Goal: Task Accomplishment & Management: Use online tool/utility

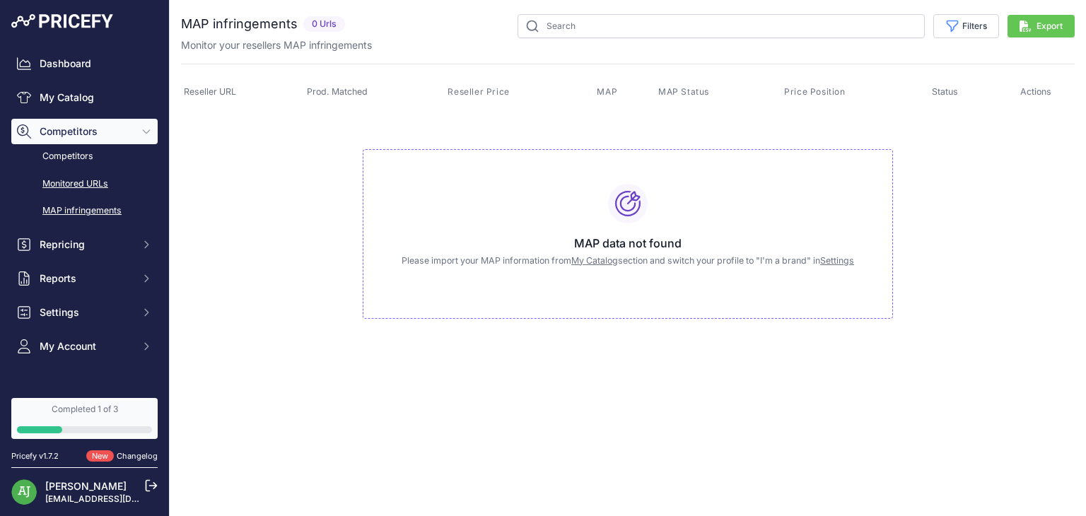
click at [99, 182] on link "Monitored URLs" at bounding box center [84, 184] width 146 height 25
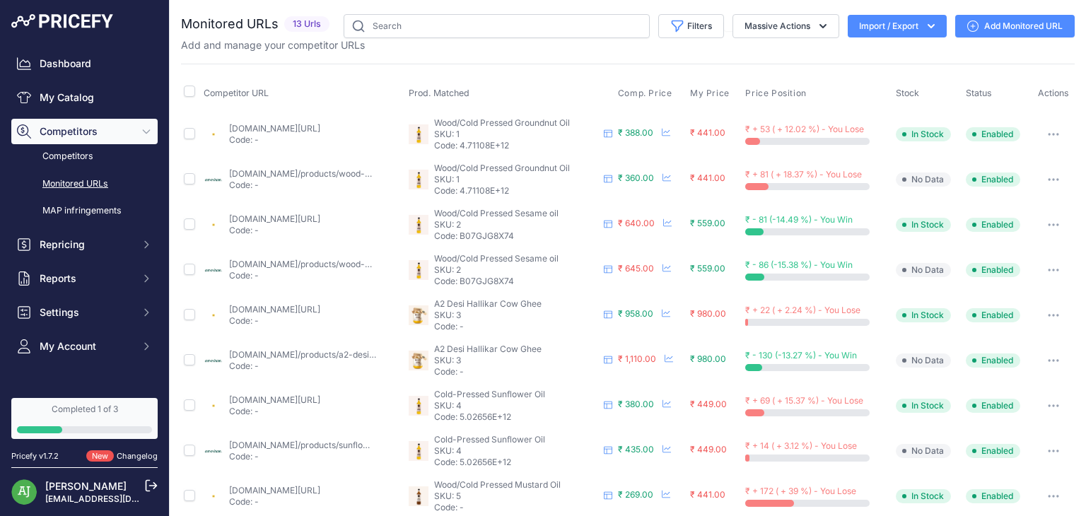
click at [996, 21] on link "Add Monitored URL" at bounding box center [1014, 26] width 119 height 23
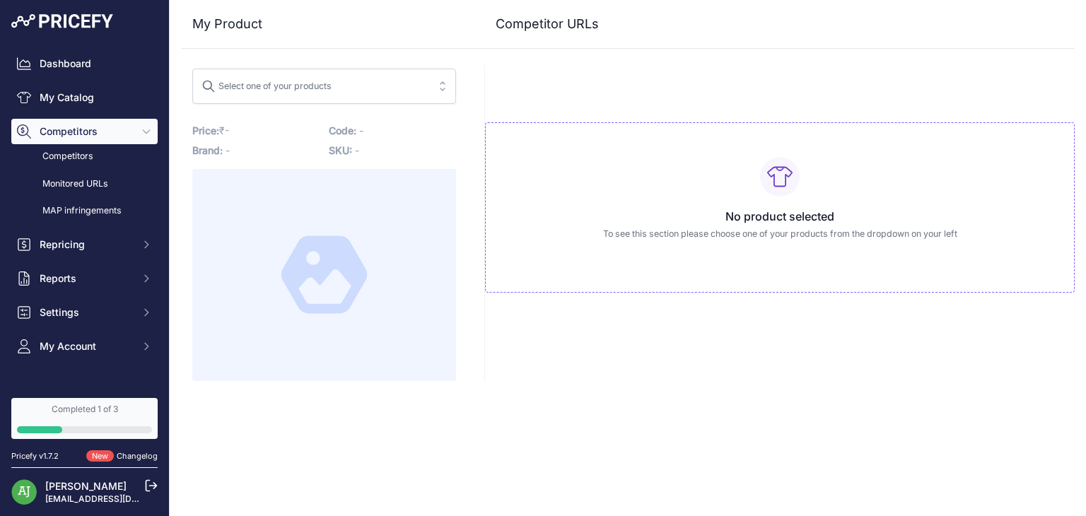
click at [375, 96] on span "Select one of your products" at bounding box center [315, 86] width 226 height 23
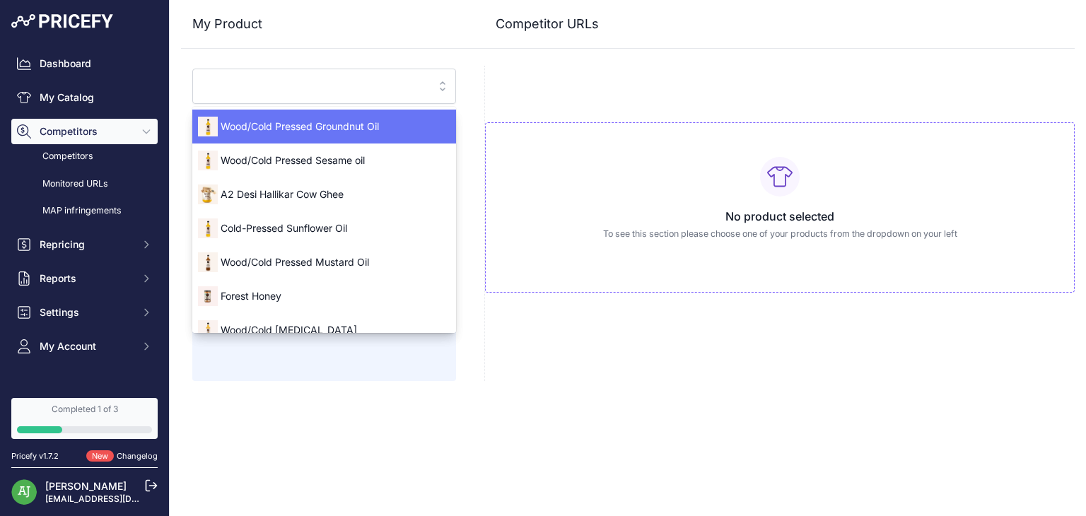
click at [370, 117] on div "Wood/Cold Pressed Groundnut Oil" at bounding box center [324, 126] width 264 height 23
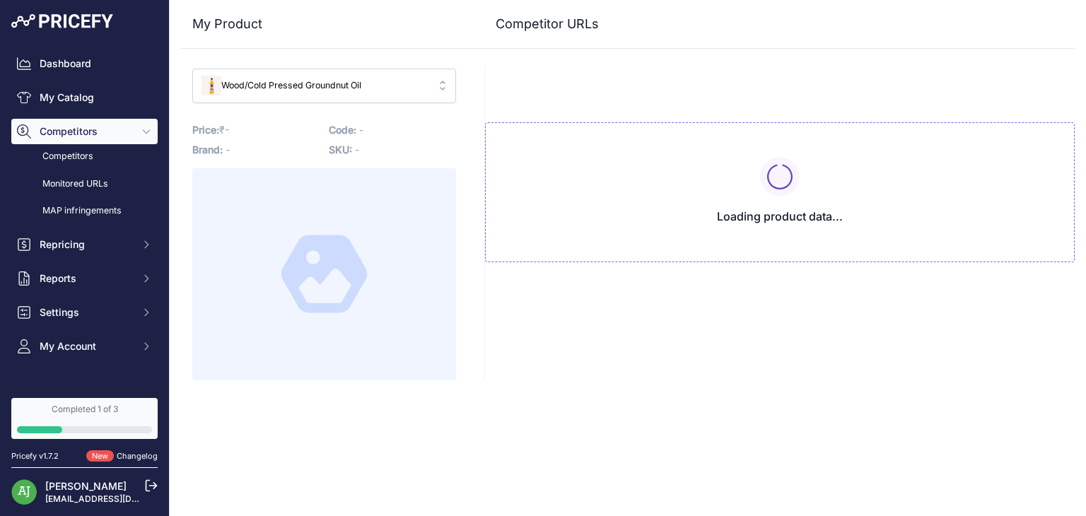
type input "www.anveshan.farm/products/wood-pressed-groundnut-oil?variant=43150198866112&pr…"
type input "[DOMAIN_NAME][URL]"
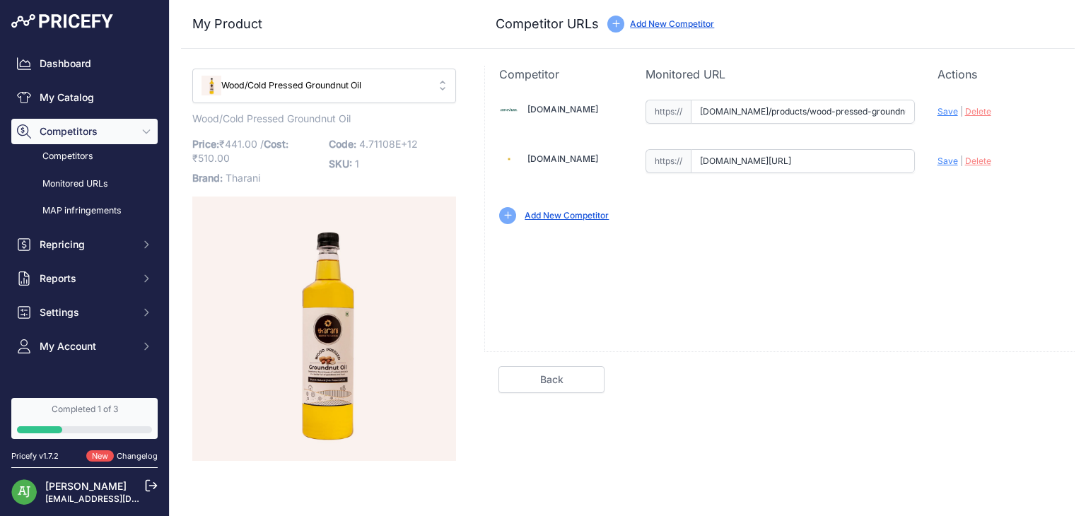
click at [560, 209] on div "Add New Competitor" at bounding box center [567, 215] width 84 height 13
click at [561, 216] on link "Add New Competitor" at bounding box center [567, 215] width 84 height 11
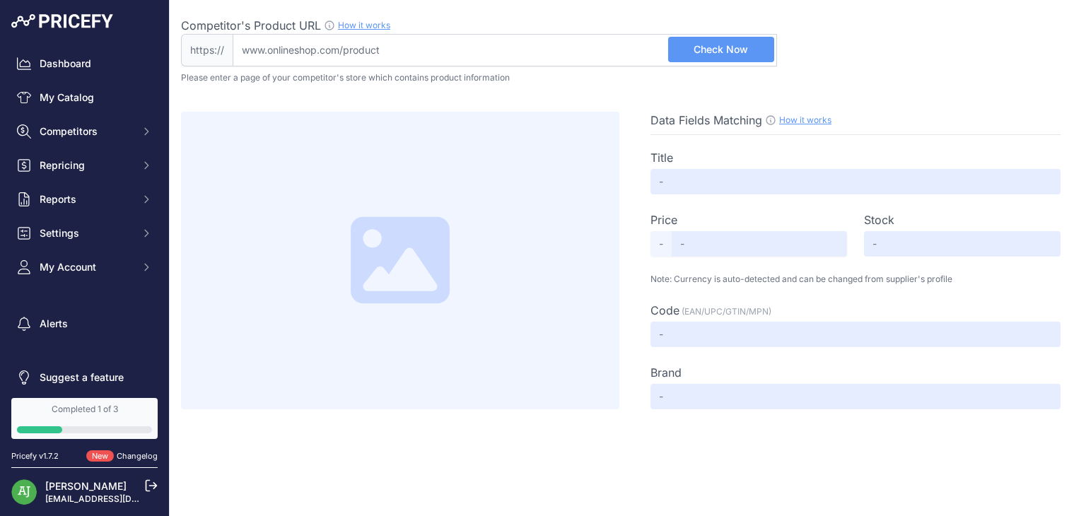
click at [472, 62] on input "Competitor's Product URL How it works In order to create your competitor's extr…" at bounding box center [505, 50] width 544 height 33
paste input "https://twobrothersindiashop.com/products/wood-pressed-organic-groundnut-peanut…"
type input "twobrothersindiashop.com/products/wood-pressed-organic-groundnut-peanut-oil-1li…"
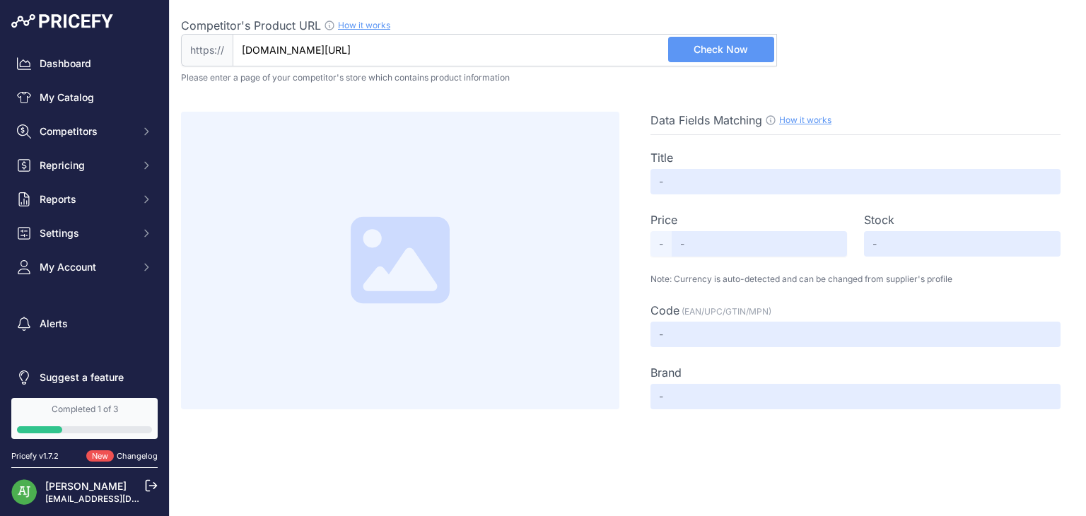
click at [727, 55] on span "Check Now" at bounding box center [721, 49] width 54 height 14
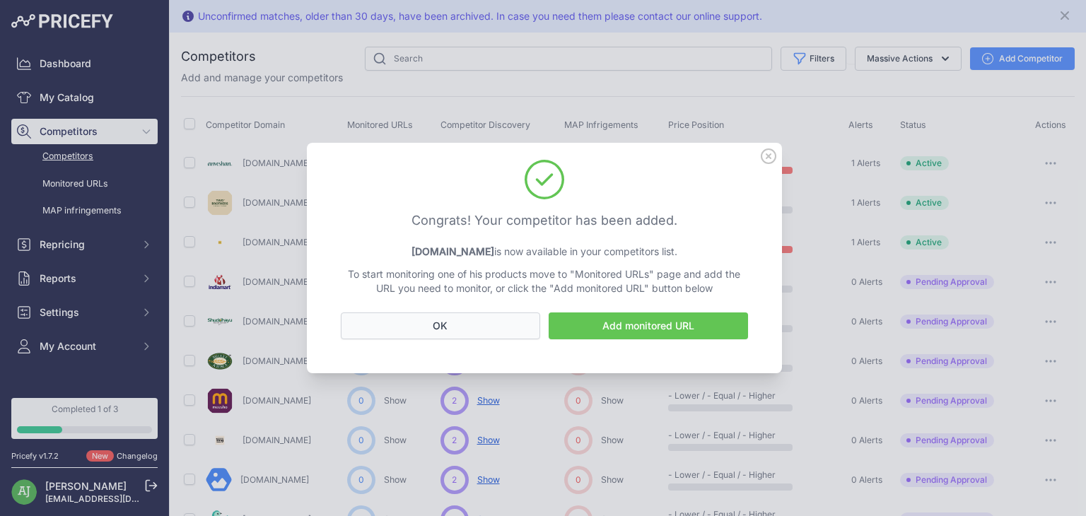
click at [468, 323] on button "OK" at bounding box center [440, 326] width 199 height 27
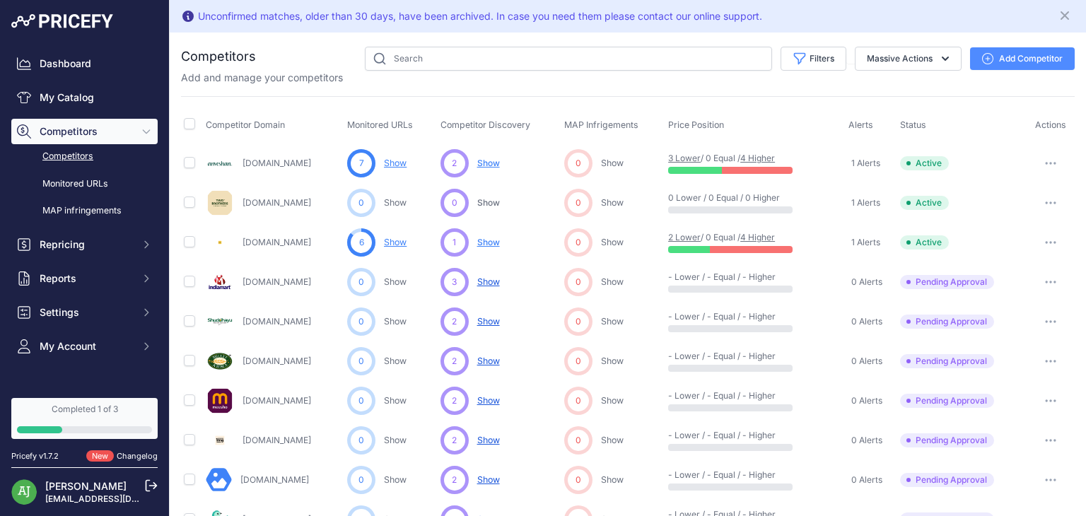
click at [985, 57] on button "Add Competitor" at bounding box center [1022, 58] width 105 height 23
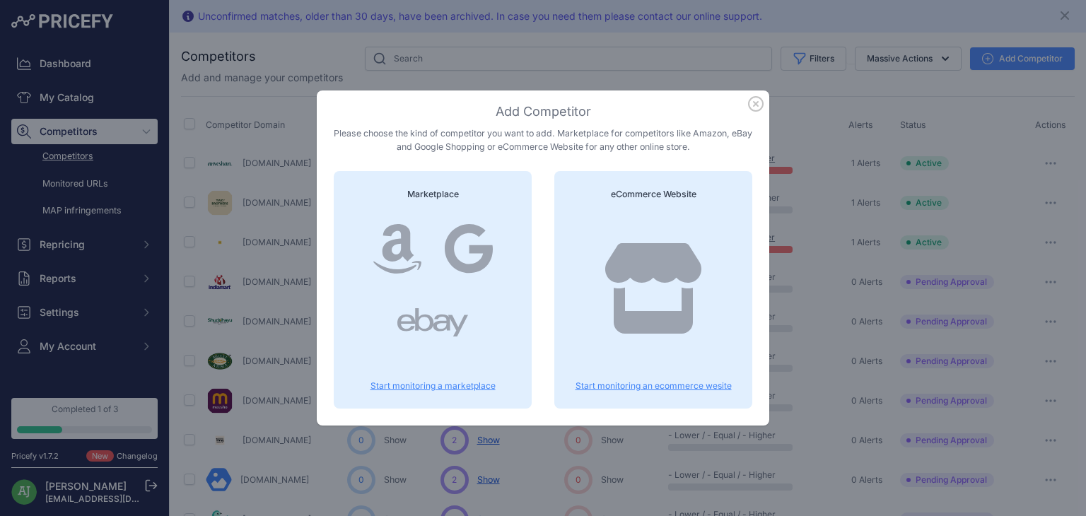
click at [754, 108] on icon "button" at bounding box center [756, 104] width 16 height 16
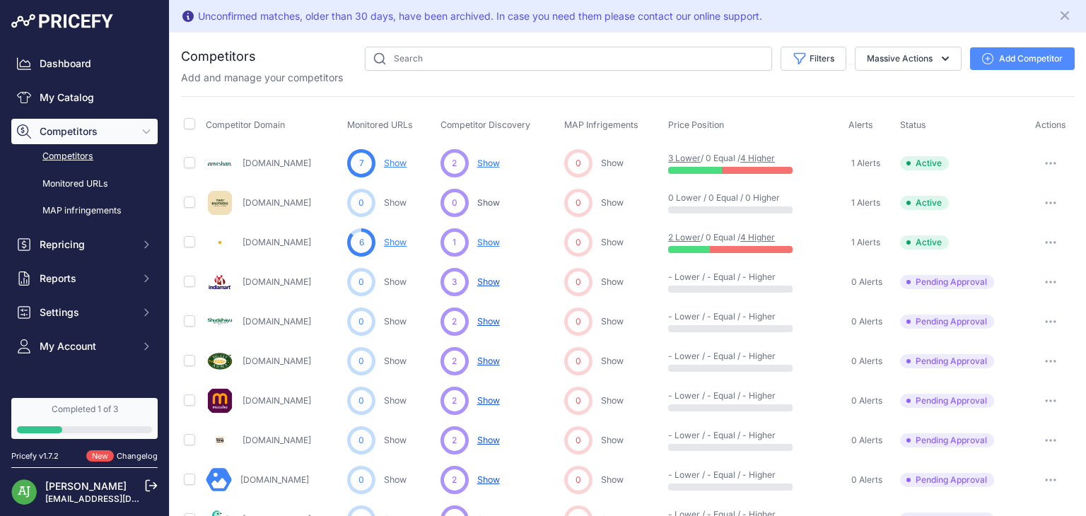
click at [776, 203] on div "0 Lower / 0 Equal / 0 Higher" at bounding box center [755, 202] width 175 height 21
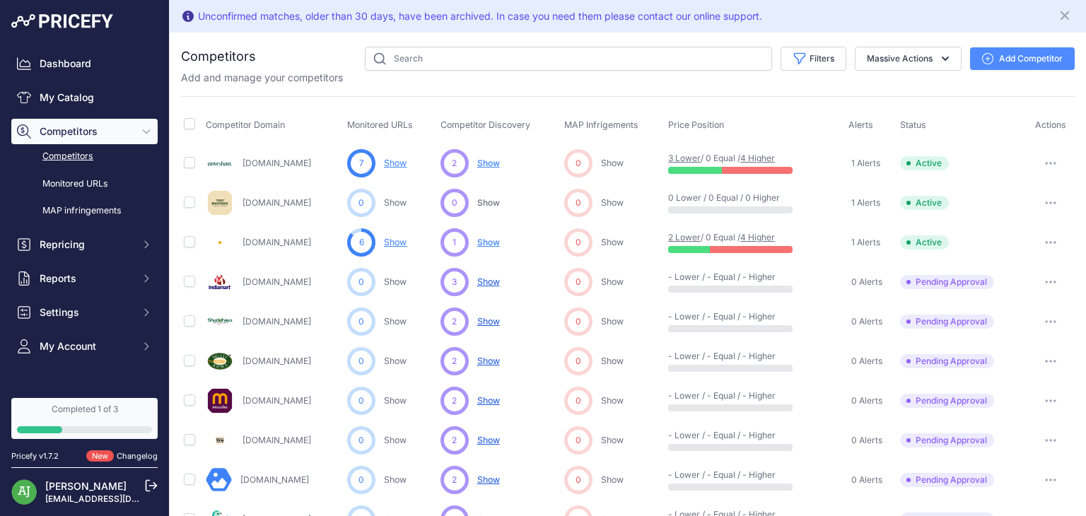
click at [311, 201] on link "[DOMAIN_NAME]" at bounding box center [277, 202] width 69 height 11
click at [310, 198] on link "[DOMAIN_NAME]" at bounding box center [277, 202] width 69 height 11
click at [1001, 57] on button "Add Competitor" at bounding box center [1022, 58] width 105 height 23
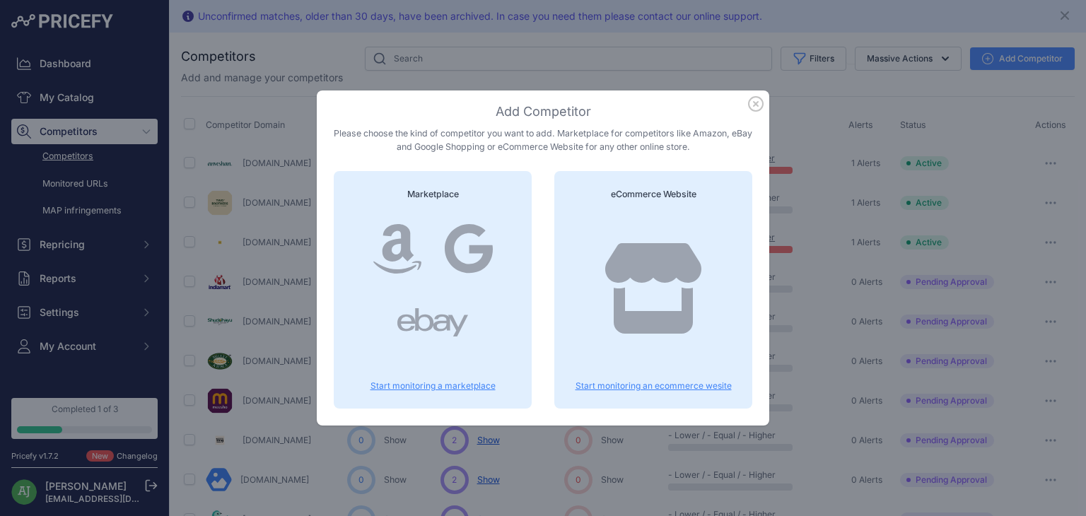
click at [674, 276] on icon at bounding box center [653, 288] width 96 height 91
click at [679, 375] on div at bounding box center [653, 302] width 164 height 181
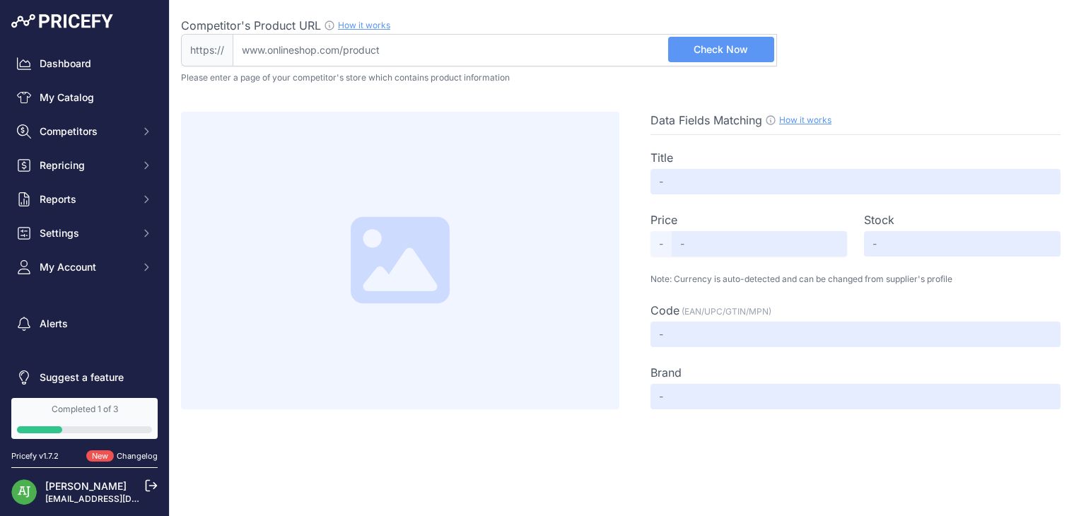
click at [547, 51] on input "Competitor's Product URL How it works In order to create your competitor's extr…" at bounding box center [505, 50] width 544 height 33
type input "blinkit.com/prn/two-brothers-woodpressed-single-filtered-groundnut-oil/prid/492…"
click at [701, 54] on span "Check Now" at bounding box center [721, 49] width 54 height 14
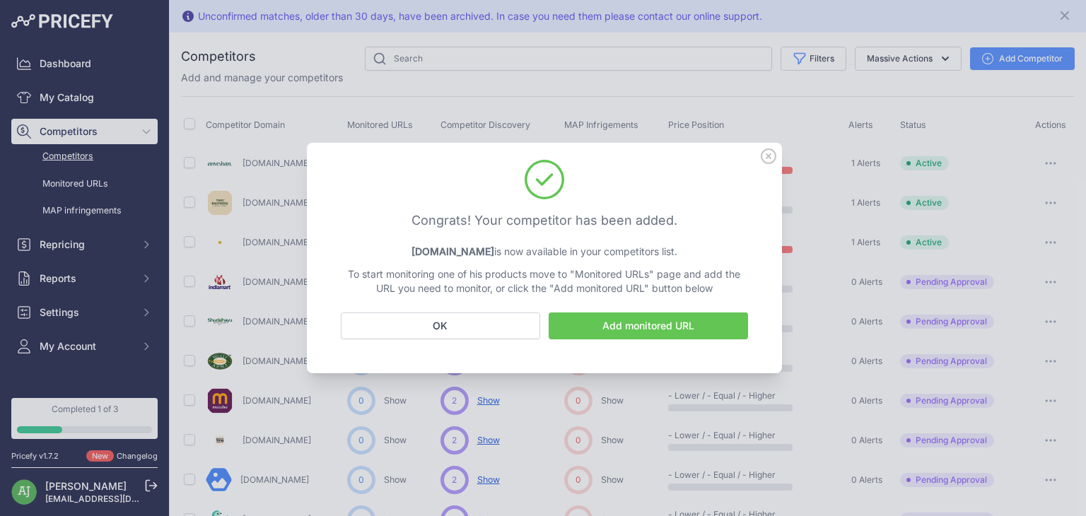
click at [769, 156] on icon at bounding box center [768, 156] width 14 height 14
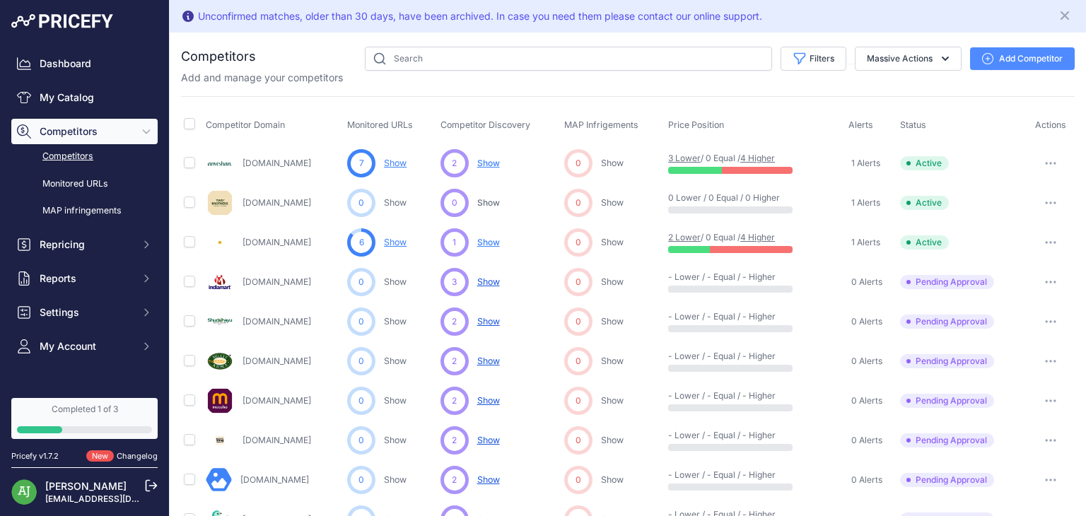
click at [991, 64] on button "Add Competitor" at bounding box center [1022, 58] width 105 height 23
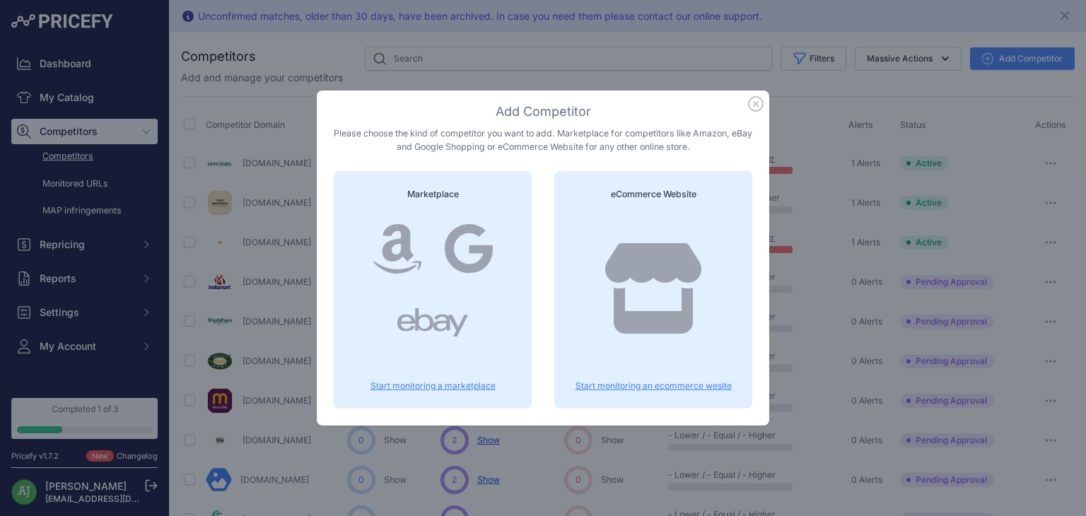
click at [755, 104] on icon "button" at bounding box center [756, 104] width 14 height 14
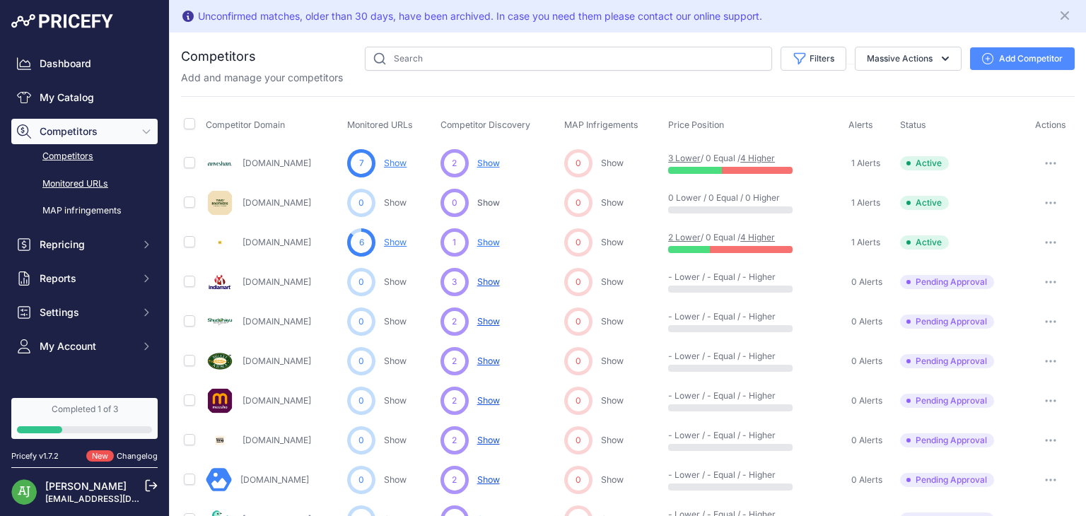
click at [67, 180] on link "Monitored URLs" at bounding box center [84, 184] width 146 height 25
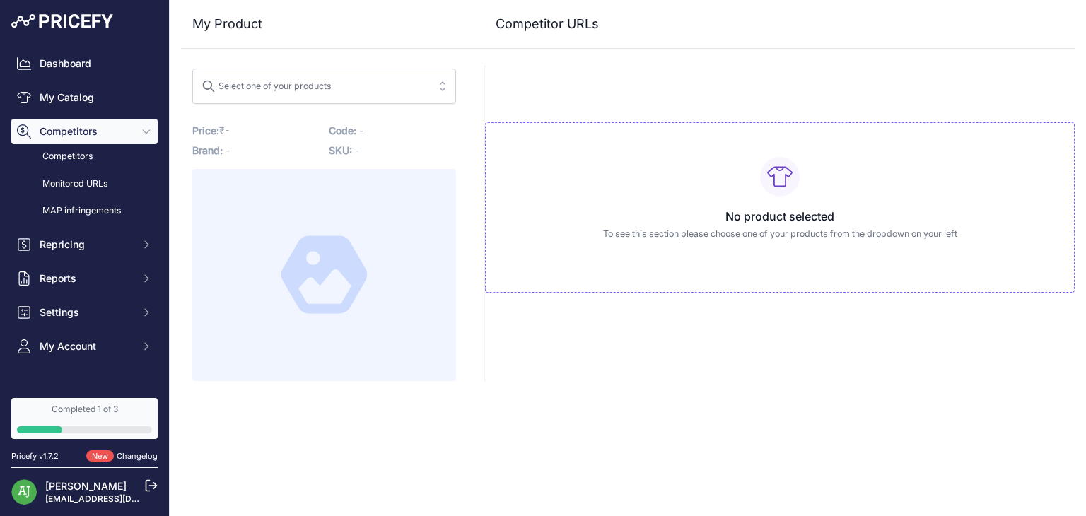
click at [387, 98] on button "Select one of your products" at bounding box center [324, 86] width 264 height 35
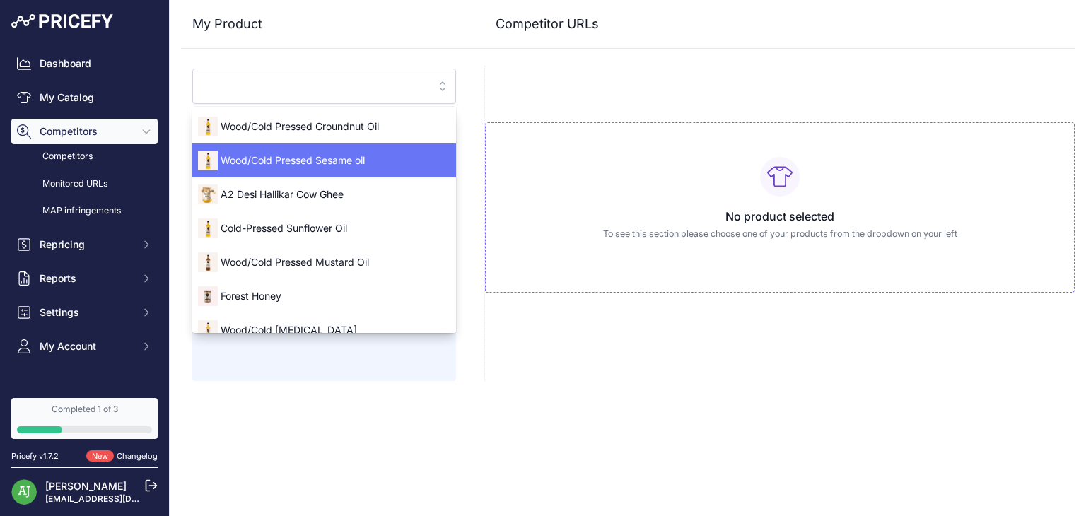
click at [376, 157] on span "Wood/Cold Pressed Sesame oil" at bounding box center [324, 160] width 264 height 14
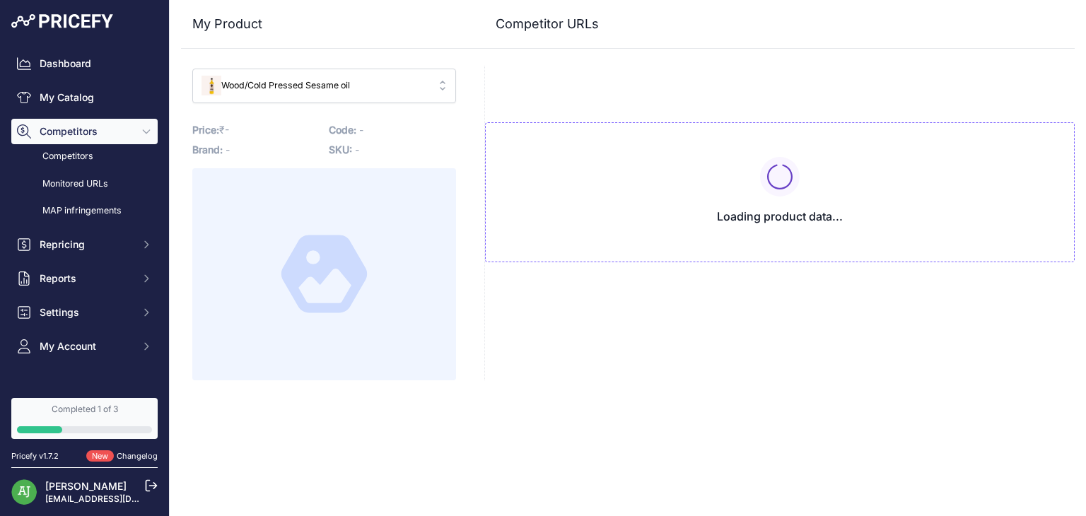
type input "www.anveshan.farm/products/wood-pressed-black-sesame-oil?variant=43150198800576…"
type input "blinkit.com/prn/anveshan-wood-cold-pressed-black-sesame-gingelly-til-oil/prid/5…"
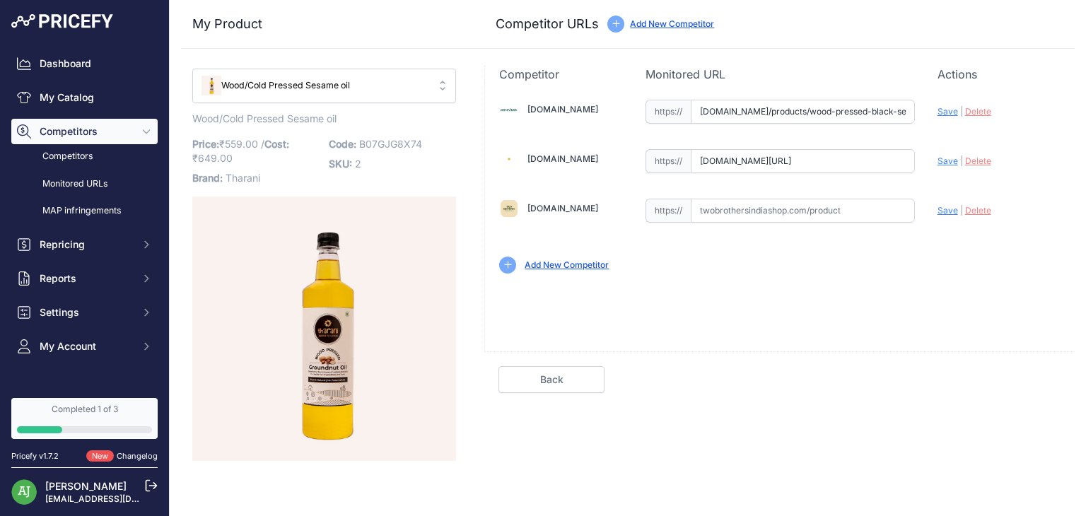
type input "www.anveshan.farm/products/wood-pressed-black-sesame-oil?variant=43150198800576…"
type input "blinkit.com/prn/anveshan-wood-cold-pressed-black-sesame-gingelly-til-oil/prid/5…"
click at [790, 212] on input "text" at bounding box center [803, 211] width 224 height 24
click at [374, 88] on span "Wood/Cold Pressed Sesame oil" at bounding box center [315, 85] width 226 height 13
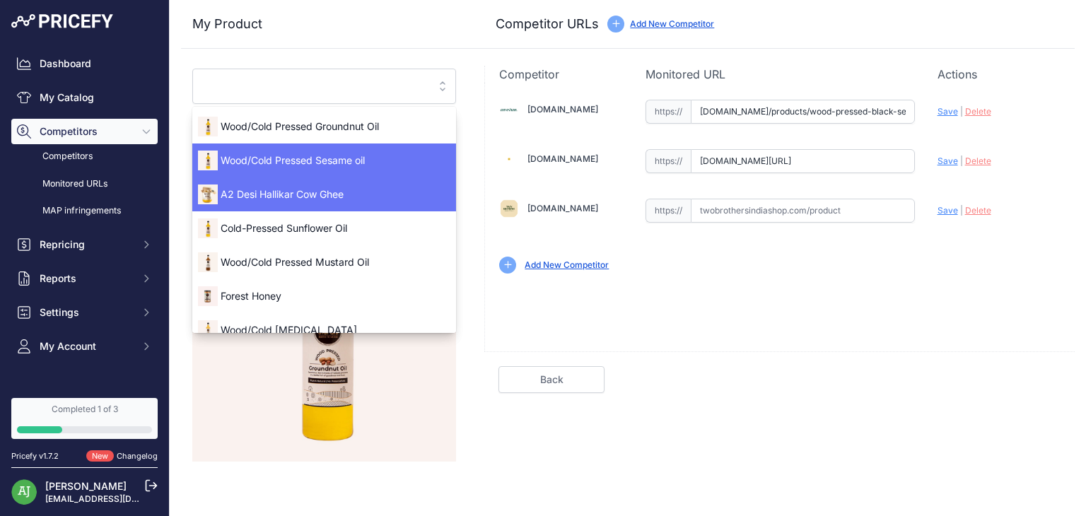
click at [375, 181] on li "A2 Desi Hallikar Cow Ghee" at bounding box center [324, 194] width 264 height 34
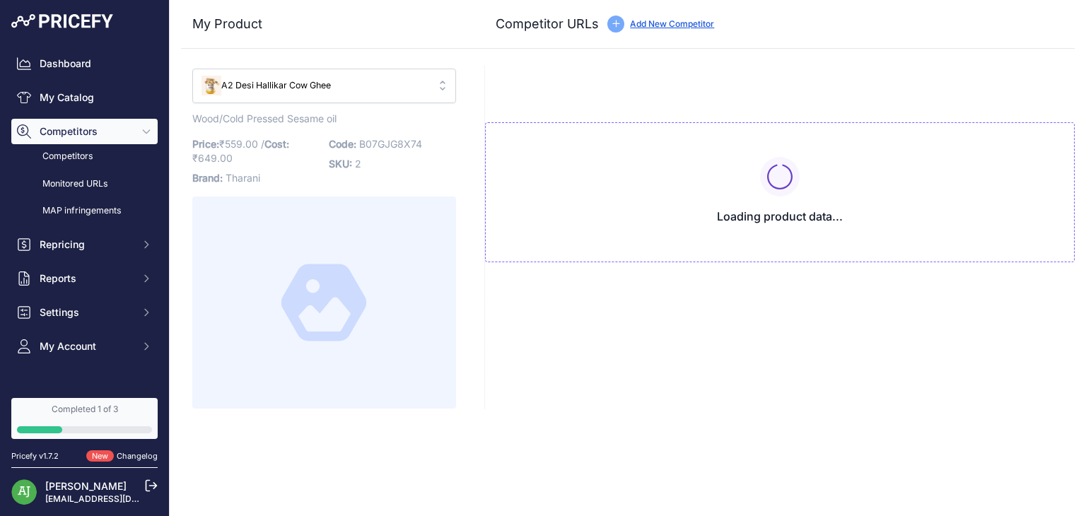
type input "www.anveshan.farm/products/a2-desi-ghee?variant=32459662557262&prirule_jdsnikfk…"
type input "[DOMAIN_NAME][URL]"
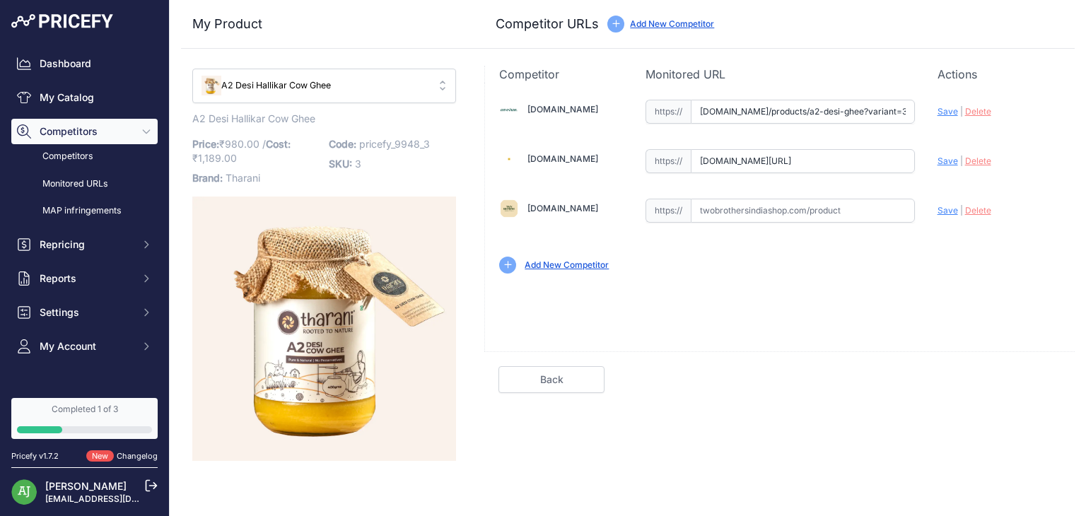
type input "www.anveshan.farm/products/a2-desi-ghee?variant=32459662557262&prirule_jdsnikfk…"
type input "[DOMAIN_NAME][URL]"
click at [734, 208] on input "text" at bounding box center [803, 211] width 224 height 24
paste input "https://twobrothersindiashop.com/products/amorearth-desi-cow-a2-ghee?variant=69…"
click at [944, 212] on span "Save" at bounding box center [948, 210] width 21 height 11
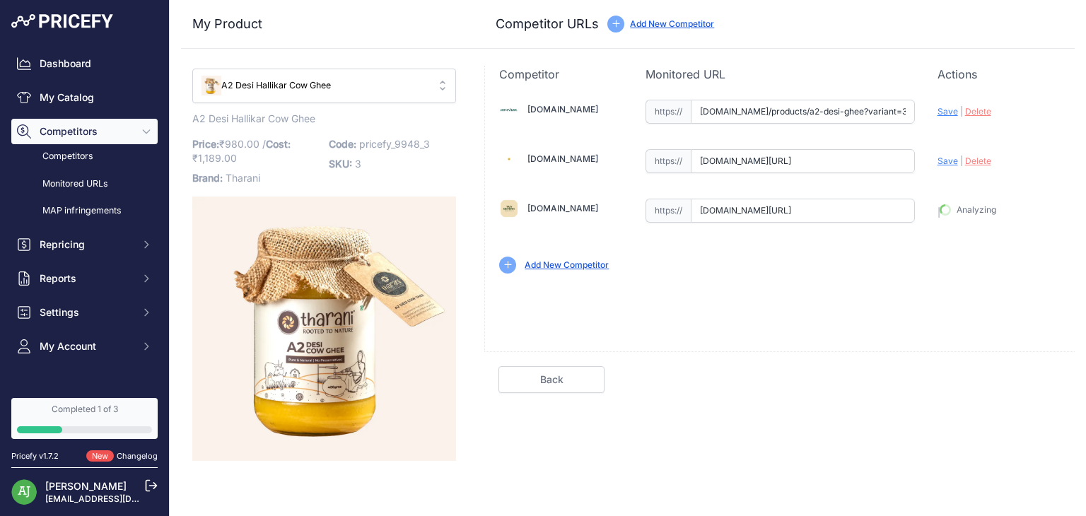
type input "[URL][DOMAIN_NAME]"
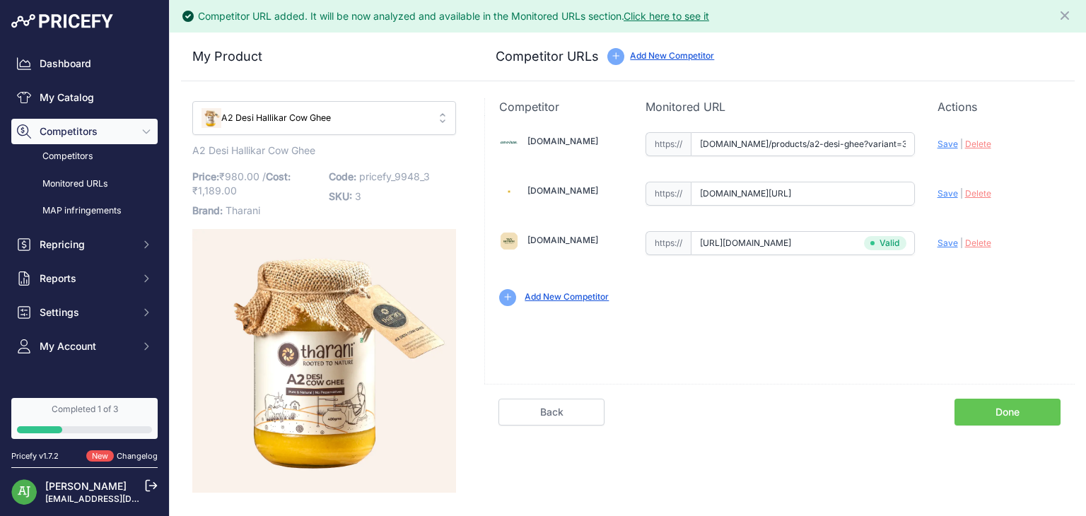
click at [1019, 418] on link "Done" at bounding box center [1007, 412] width 106 height 27
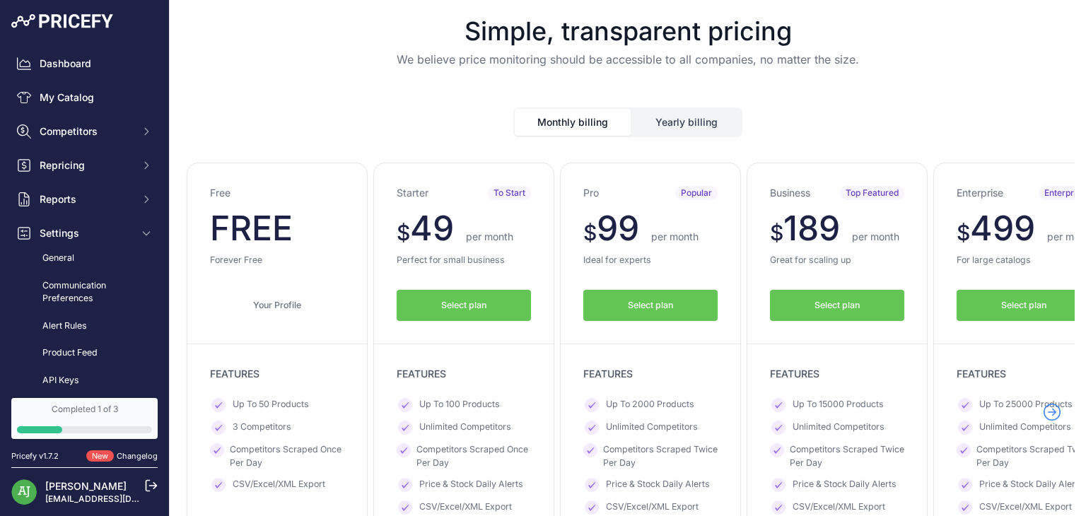
scroll to position [839, 0]
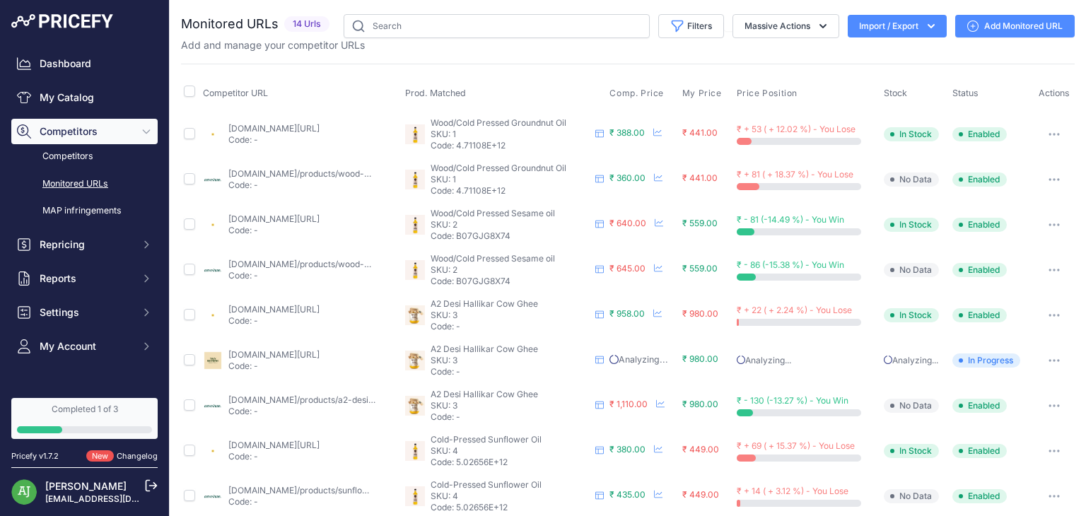
click at [969, 23] on link "Add Monitored URL" at bounding box center [1014, 26] width 119 height 23
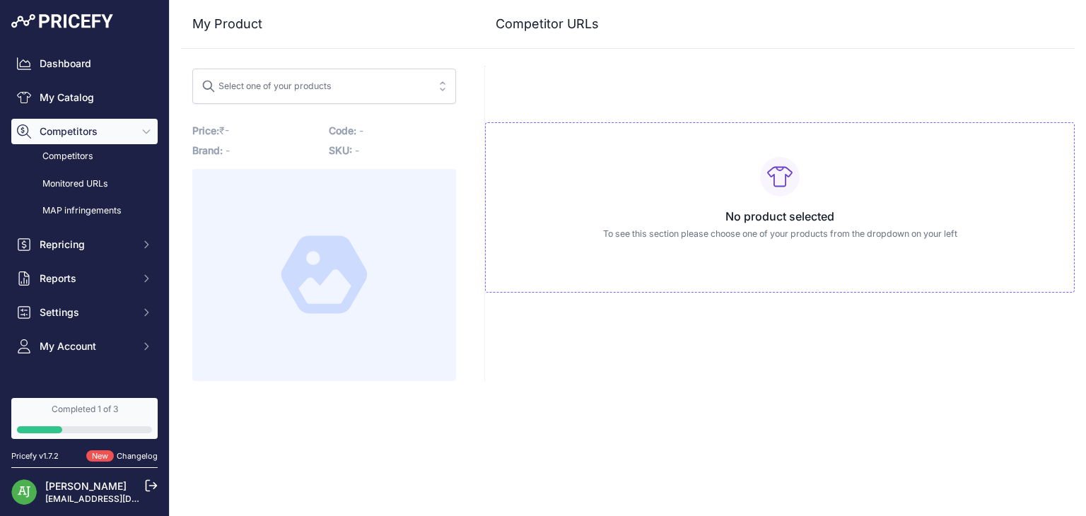
click at [419, 93] on span "Select one of your products" at bounding box center [315, 86] width 226 height 23
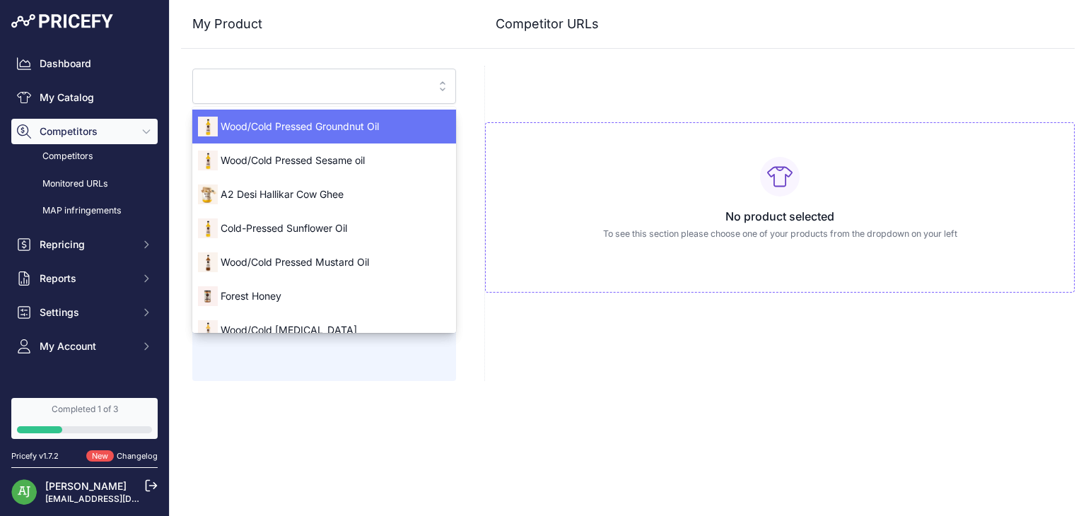
click at [385, 125] on span "Wood/Cold Pressed Groundnut Oil" at bounding box center [324, 126] width 264 height 14
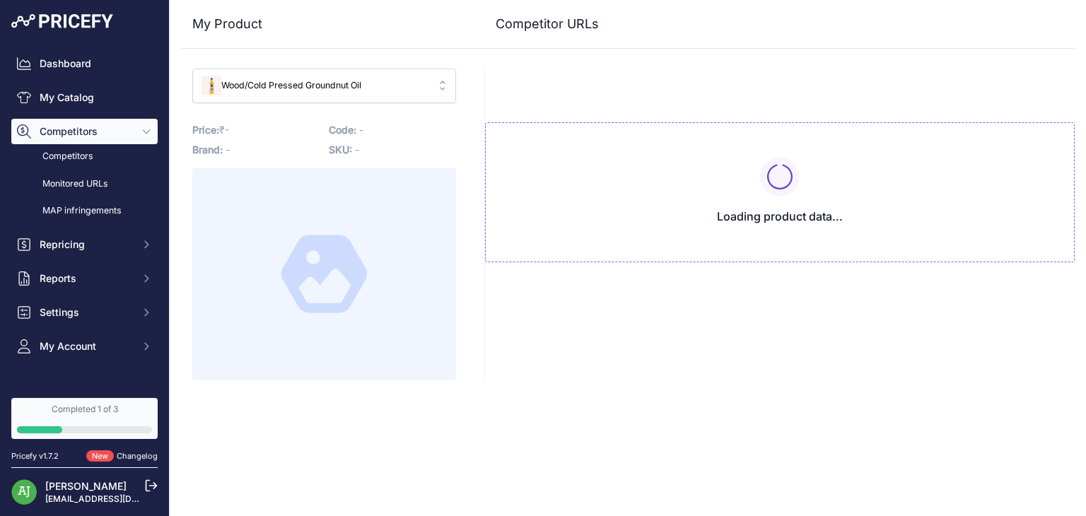
type input "[DOMAIN_NAME]/products/wood-pressed-groundnut-oil?variant=43150198866112&prirul…"
type input "blinkit.com/prn/anveshan-wood-cold-pressed-groundnut-oil/prid/513174?prirule_jd…"
type input "www.anveshan.farm/products/wood-pressed-groundnut-oil?variant=43150198866112&pr…"
type input "blinkit.com/prn/anveshan-wood-cold-pressed-groundnut-oil/prid/513174?prirule_jd…"
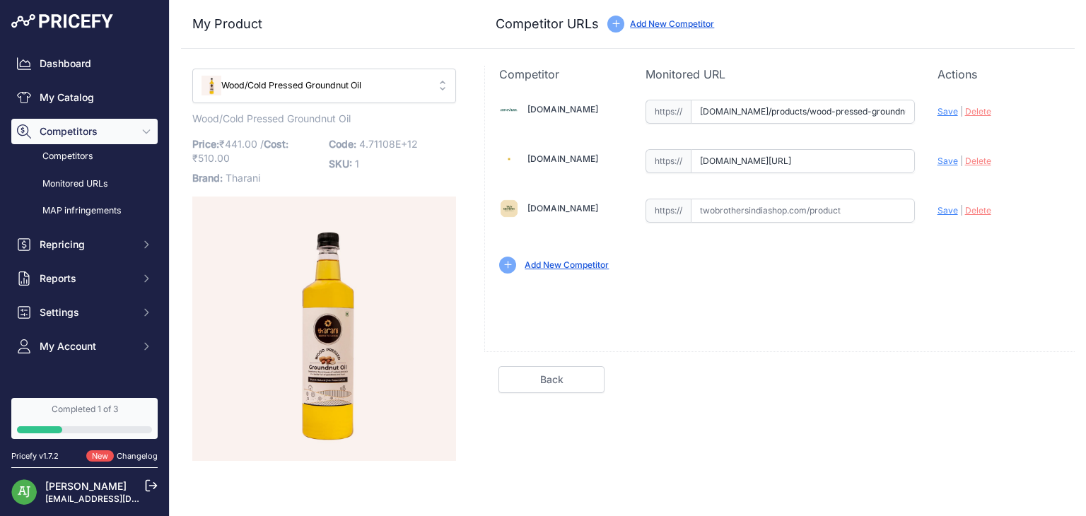
click at [730, 216] on input "text" at bounding box center [803, 211] width 224 height 24
paste input "https://twobrothersindiashop.com/products/wood-pressed-organic-groundnut-peanut…"
click at [952, 210] on span "Save" at bounding box center [948, 210] width 21 height 11
type input "[URL][DOMAIN_NAME]"
click at [353, 99] on button "Wood/Cold Pressed Groundnut Oil" at bounding box center [324, 86] width 264 height 35
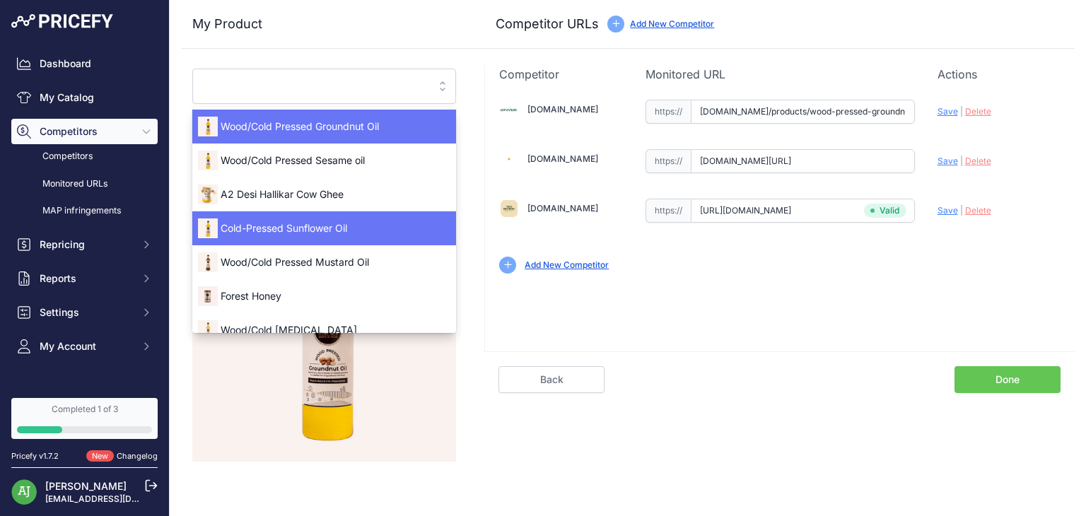
click at [362, 233] on span "Cold-Pressed Sunflower Oil" at bounding box center [324, 228] width 264 height 14
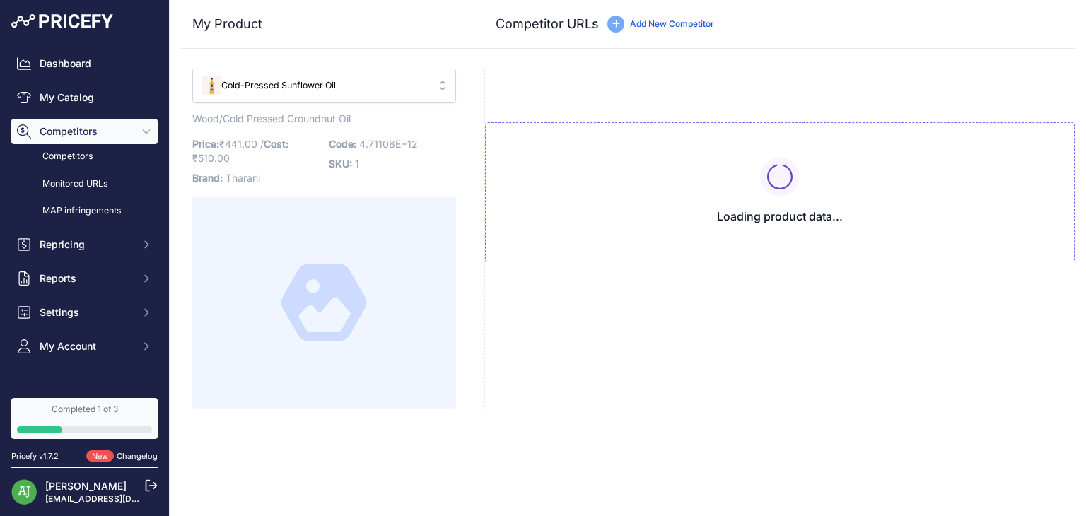
type input "www.anveshan.farm/products/sunflower-oil?variant=43150198735040&prirule_jdsnikf…"
type input "[DOMAIN_NAME][URL]"
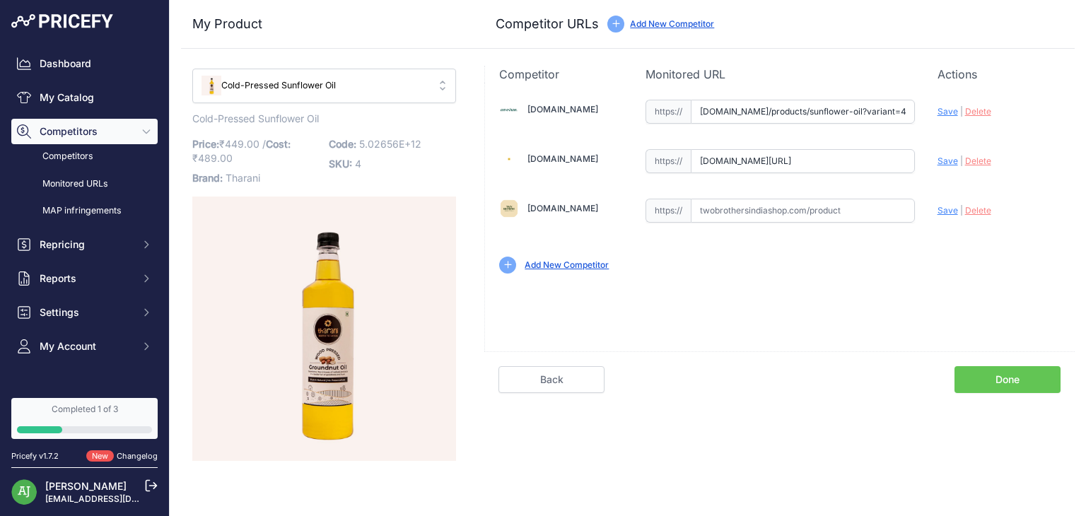
click at [722, 216] on input "text" at bounding box center [803, 211] width 224 height 24
paste input "https://twobrothersindiashop.com/products/sunflower-oil"
click at [947, 212] on span "Save" at bounding box center [948, 210] width 21 height 11
type input "[URL][DOMAIN_NAME]"
click at [410, 93] on div "Cold-Pressed Sunflower Oil" at bounding box center [315, 86] width 226 height 22
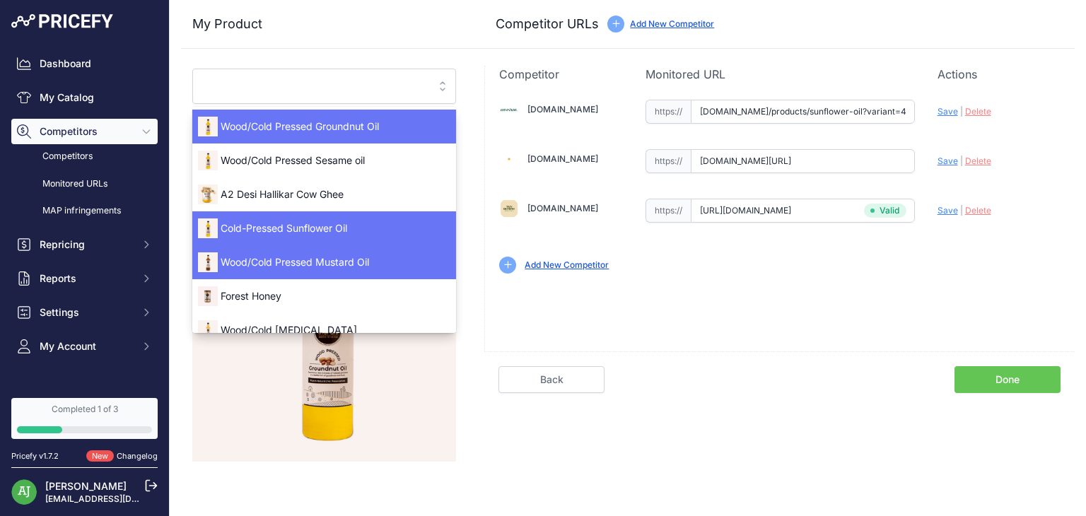
click at [392, 255] on span "Wood/Cold Pressed Mustard Oil" at bounding box center [324, 262] width 264 height 14
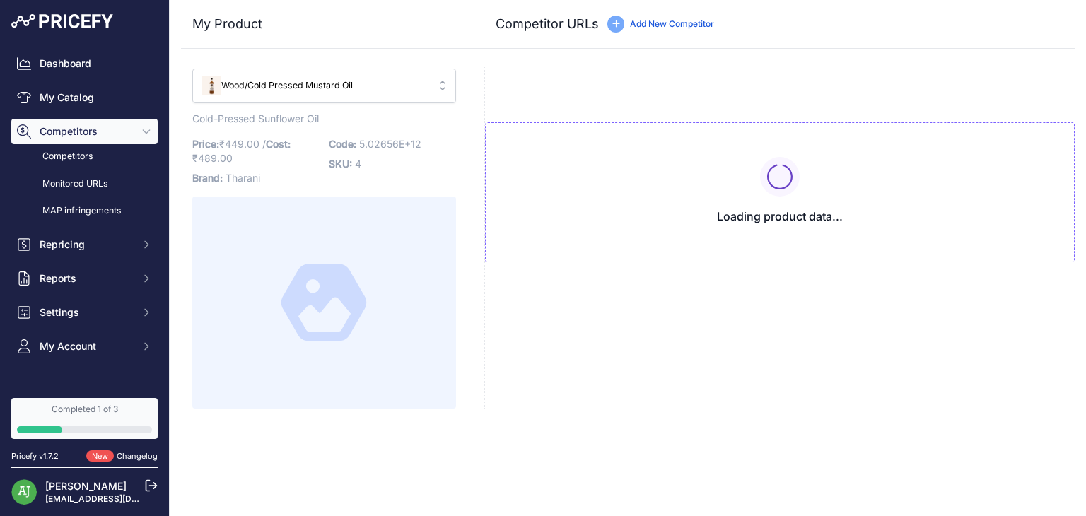
type input "www.anveshan.farm/products/wood-pressed-mustard-oil?prirule_jdsnikfkfjsd=9948"
type input "[DOMAIN_NAME][URL]"
type input "www.anveshan.farm/products/wood-pressed-mustard-oil?prirule_jdsnikfkfjsd=9948"
type input "[DOMAIN_NAME][URL]"
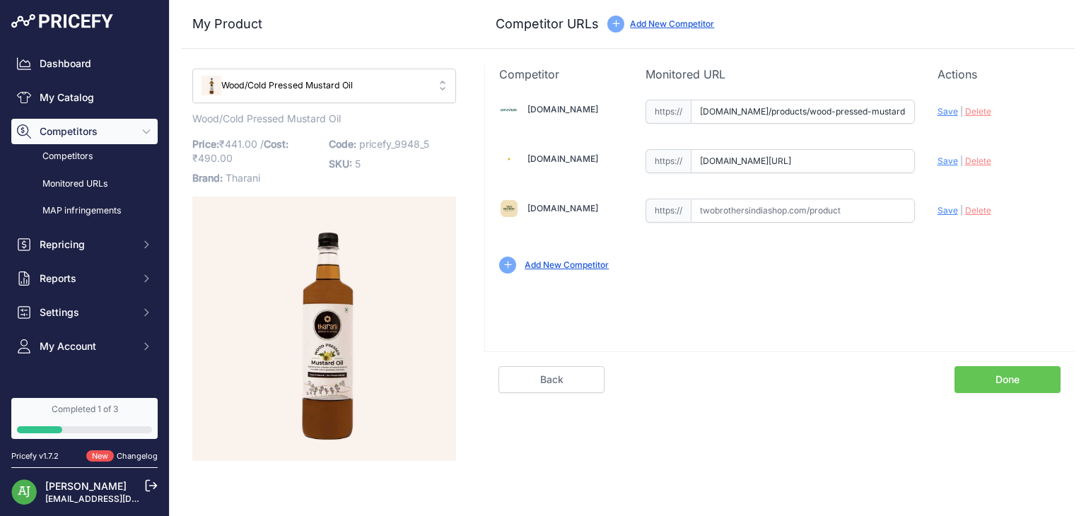
click at [737, 199] on input "text" at bounding box center [803, 211] width 224 height 24
paste input "https://twobrothersindiashop.com/products/black-mustard-oil"
click at [945, 214] on span "Save" at bounding box center [948, 210] width 21 height 11
type input "[URL][DOMAIN_NAME]"
click at [378, 95] on div "Wood/Cold Pressed Mustard Oil" at bounding box center [315, 86] width 226 height 22
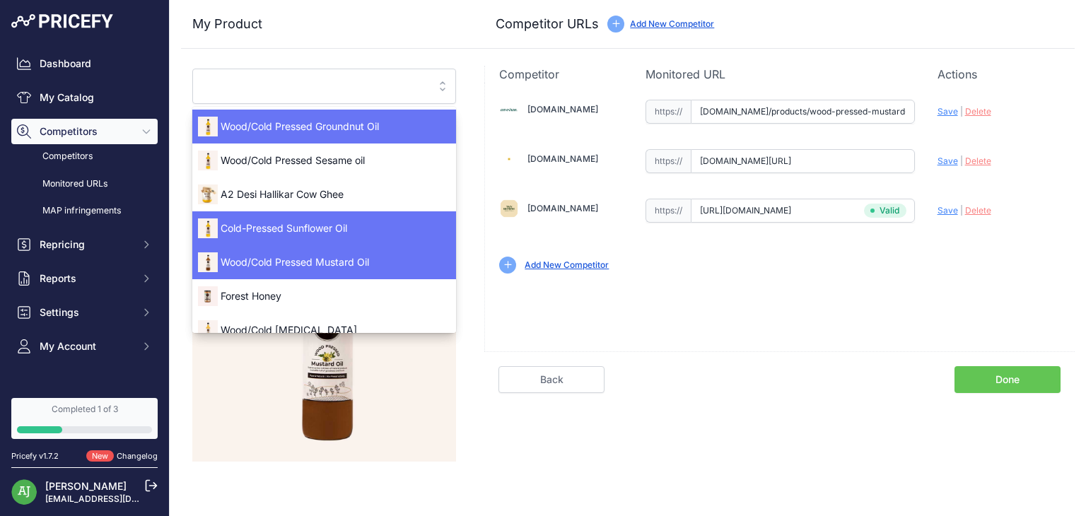
scroll to position [17, 0]
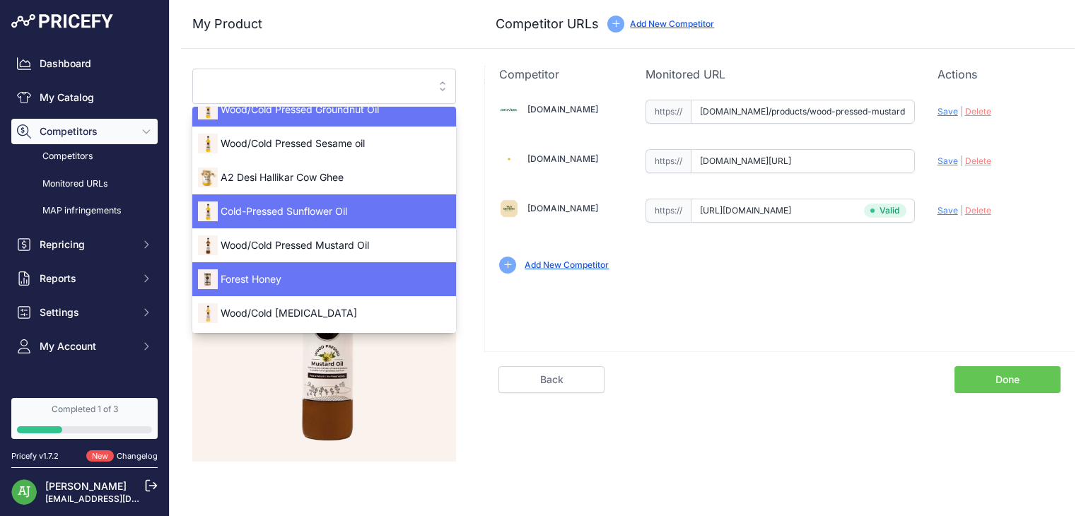
click at [352, 276] on span "Forest Honey" at bounding box center [324, 279] width 264 height 14
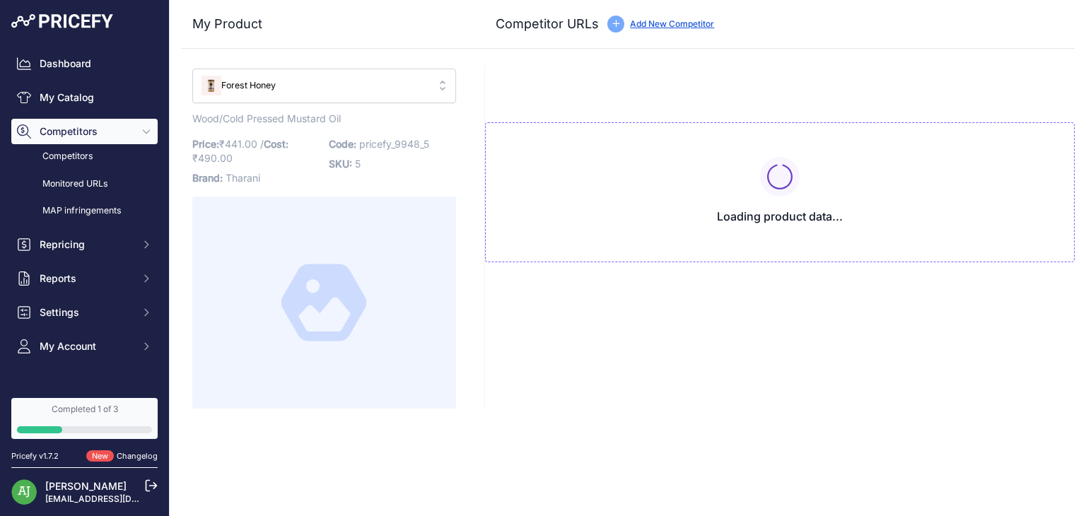
type input "www.anveshan.farm/products/wild-forest-honey?_pos=1&_psq=honey&_ss=e&_v=1.0&pri…"
type input "[DOMAIN_NAME][URL]"
type input "www.anveshan.farm/products/wild-forest-honey?_pos=1&_psq=honey&_ss=e&_v=1.0&pri…"
type input "[DOMAIN_NAME][URL]"
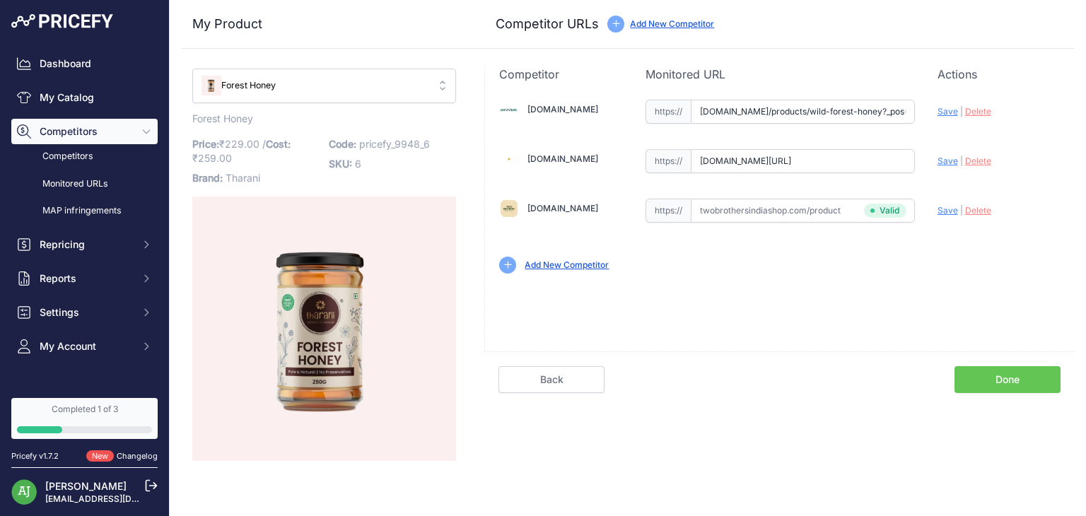
click at [721, 211] on input "text" at bounding box center [803, 211] width 224 height 24
paste input "https://twobrothersindiashop.com/products/forest-honey"
click at [943, 211] on span "Save" at bounding box center [948, 210] width 21 height 11
type input "[URL][DOMAIN_NAME]"
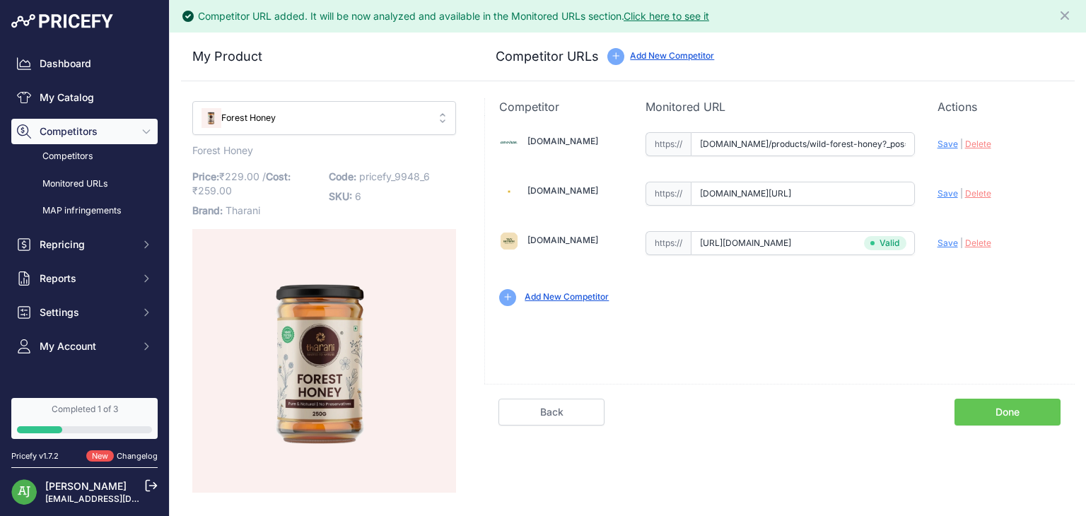
click at [397, 128] on div "Forest Honey" at bounding box center [315, 118] width 226 height 22
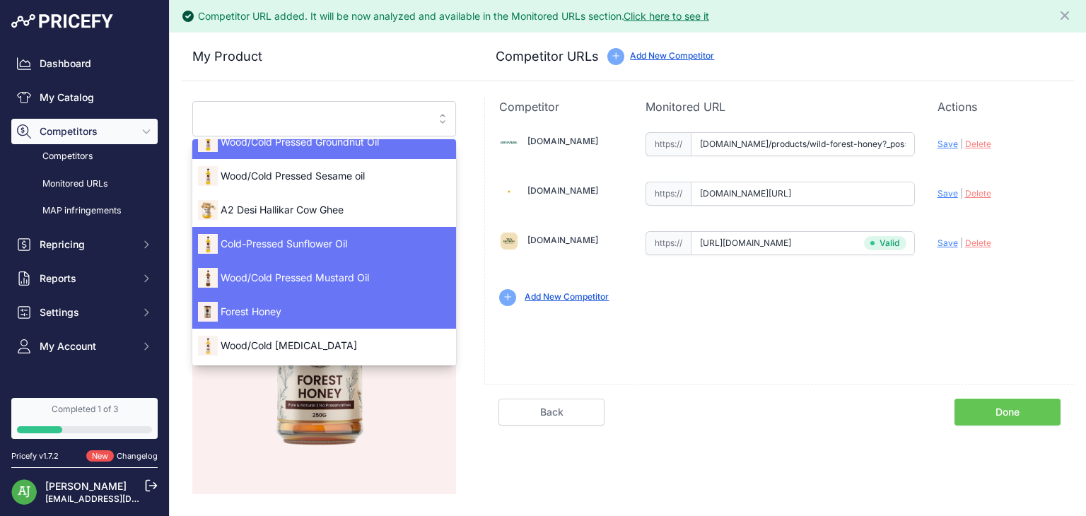
scroll to position [16, 0]
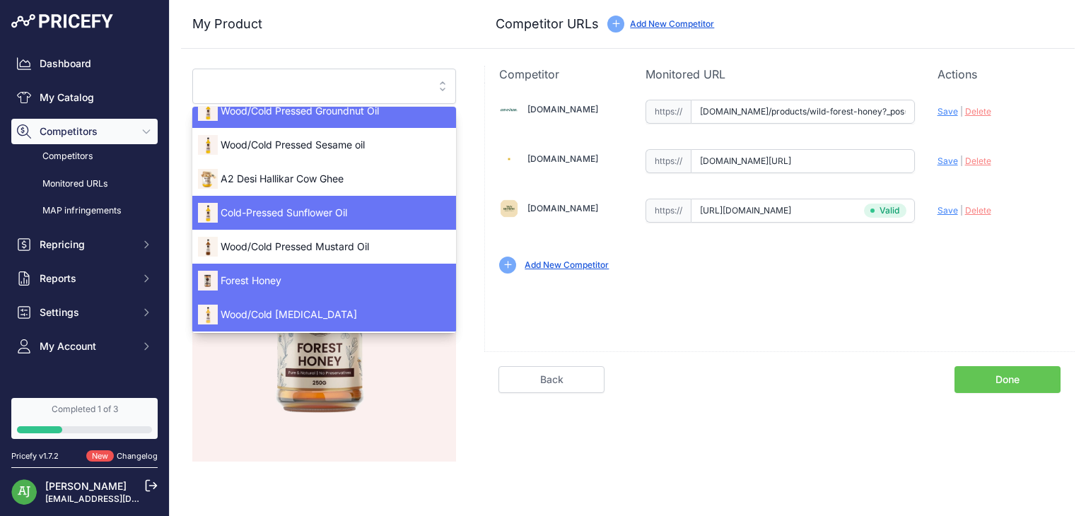
click at [367, 312] on span "Wood/Cold [MEDICAL_DATA]" at bounding box center [324, 315] width 264 height 14
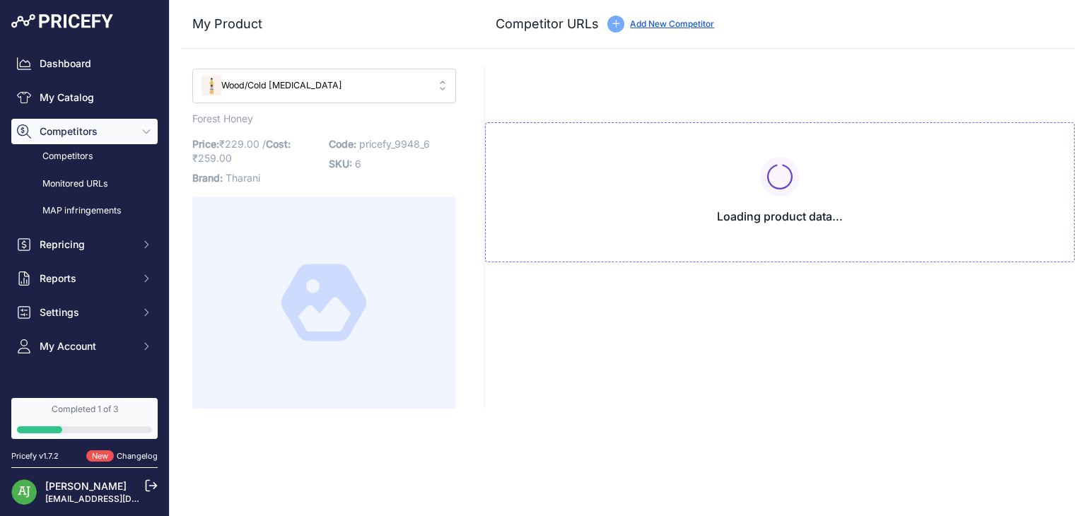
scroll to position [0, 0]
type input "www.anveshan.farm/products/cold-pressed-safflower-oil?prirule_jdsnikfkfjsd=9948"
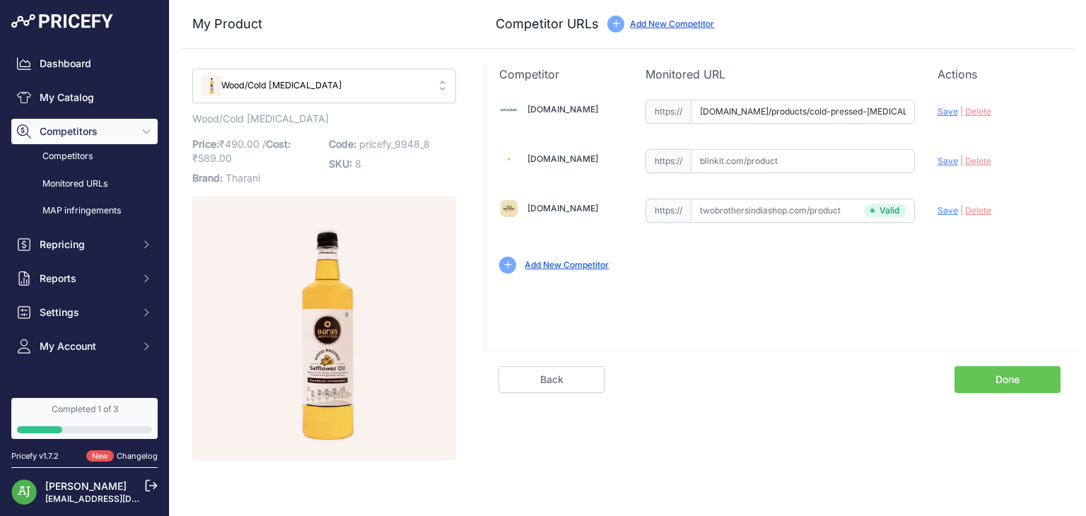
type input "www.anveshan.farm/products/cold-pressed-safflower-oil?prirule_jdsnikfkfjsd=9948"
click at [1034, 383] on link "Done" at bounding box center [1007, 379] width 106 height 27
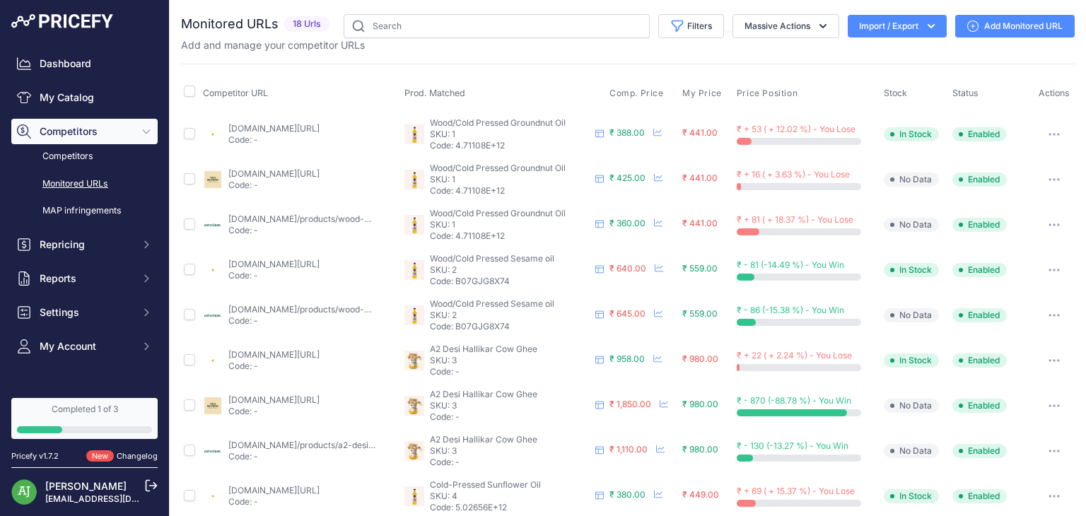
click at [1022, 32] on link "Add Monitored URL" at bounding box center [1014, 26] width 119 height 23
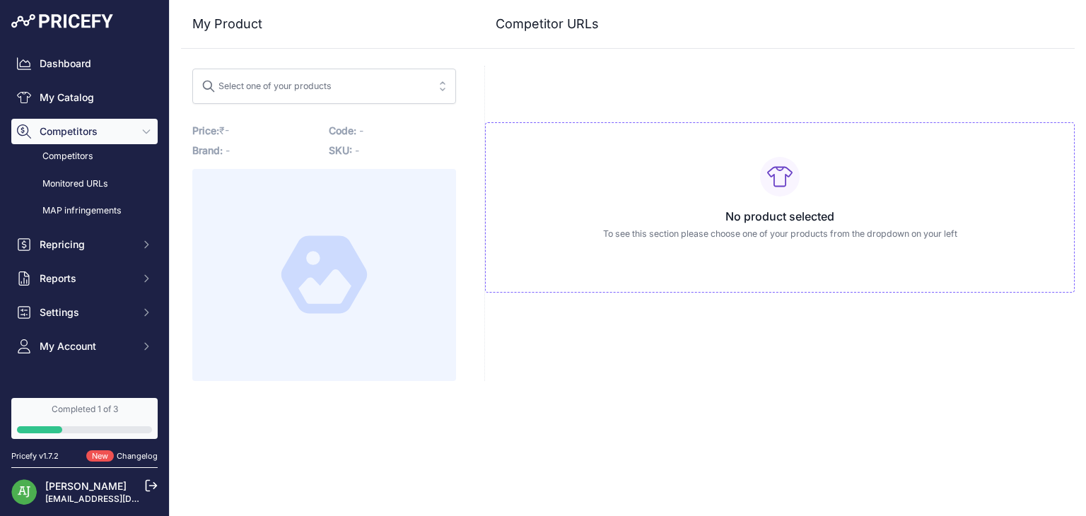
click at [397, 93] on span "Select one of your products" at bounding box center [315, 86] width 226 height 23
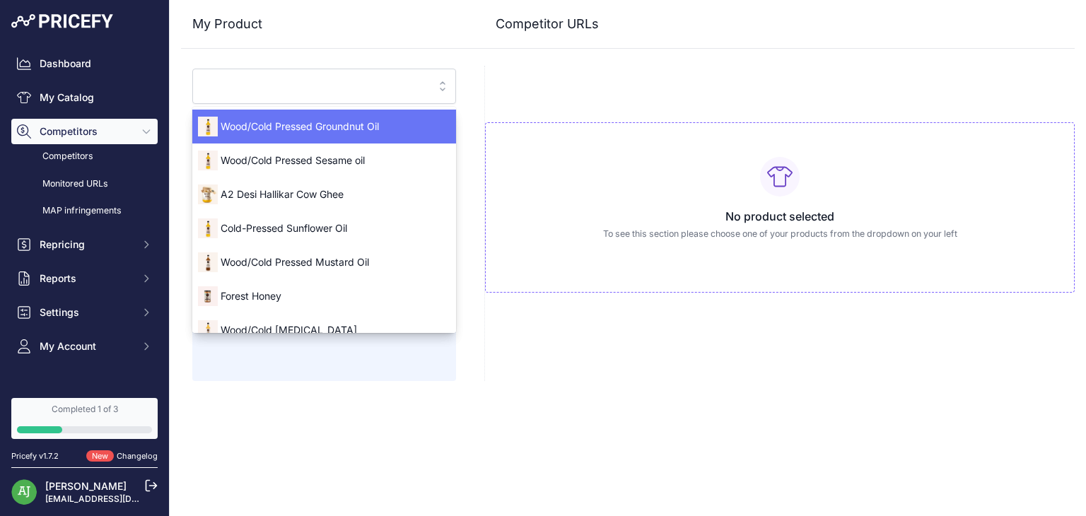
click at [390, 137] on li "Wood/Cold Pressed Groundnut Oil" at bounding box center [324, 127] width 264 height 34
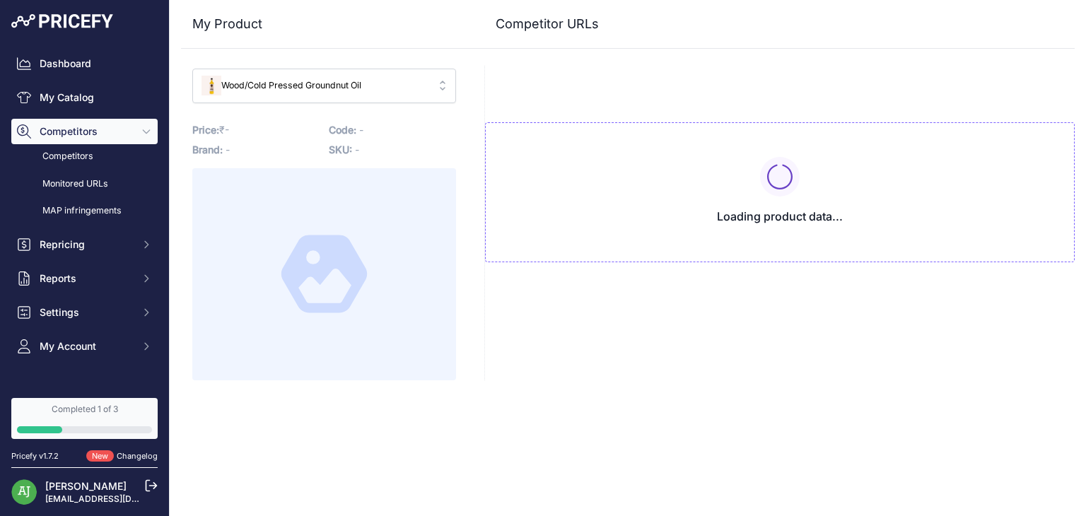
type input "www.anveshan.farm/products/wood-pressed-groundnut-oil?variant=43150198866112&pr…"
type input "[DOMAIN_NAME][URL]"
type input "www.anveshan.farm/products/wood-pressed-groundnut-oil?variant=43150198866112&pr…"
type input "[DOMAIN_NAME][URL]"
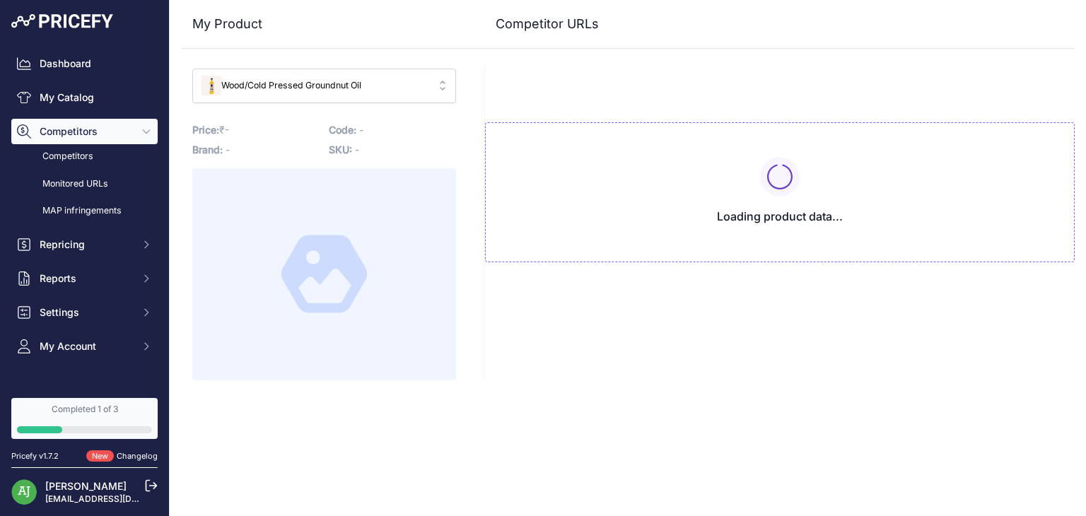
type input "[DOMAIN_NAME][URL]"
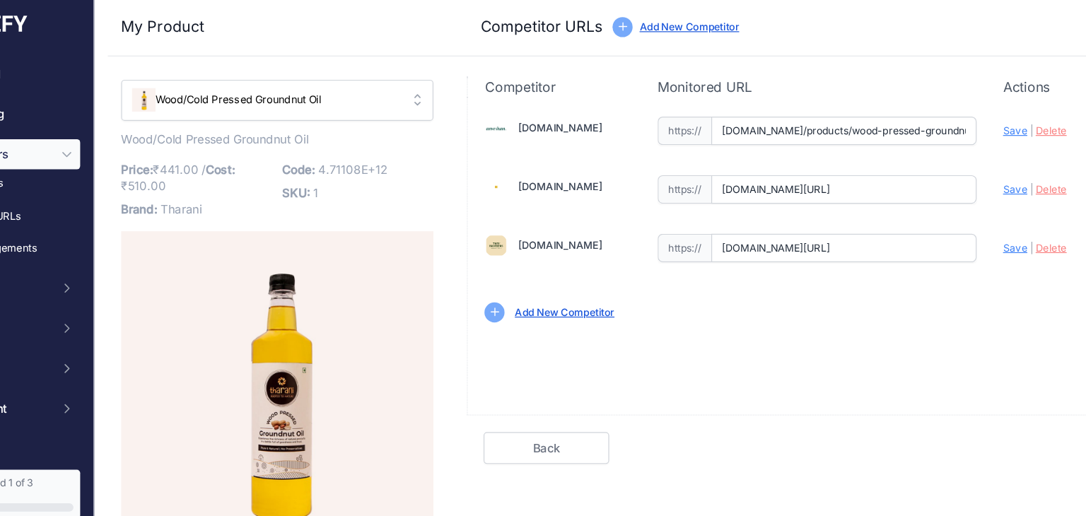
click at [559, 262] on link "Add New Competitor" at bounding box center [567, 264] width 84 height 11
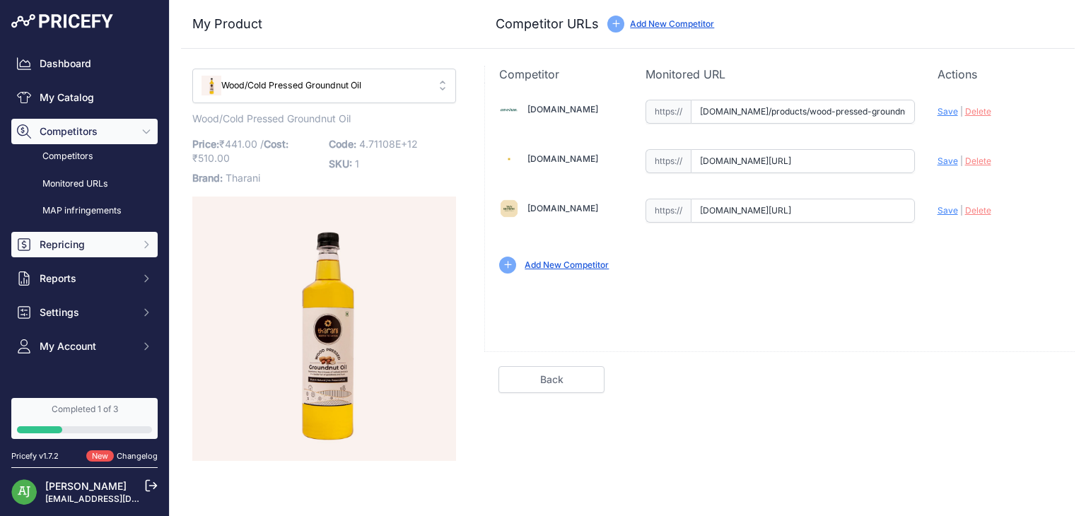
click at [92, 241] on span "Repricing" at bounding box center [86, 245] width 93 height 14
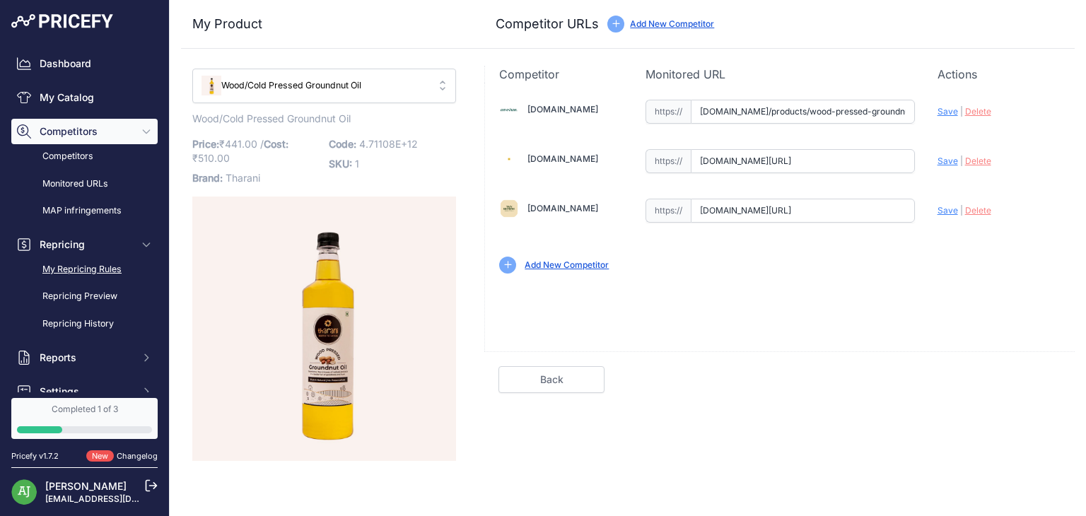
click at [81, 272] on link "My Repricing Rules" at bounding box center [84, 269] width 146 height 25
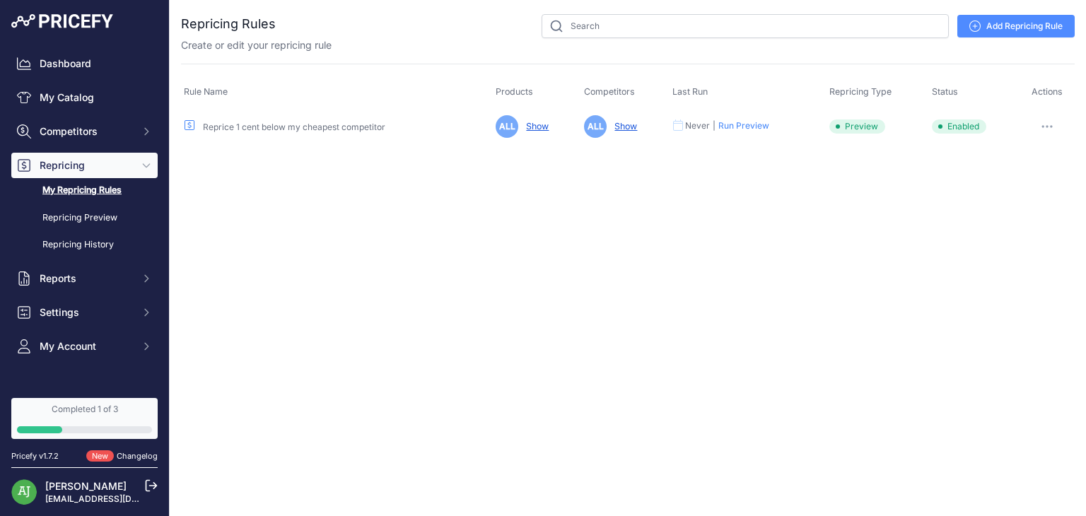
scroll to position [88, 0]
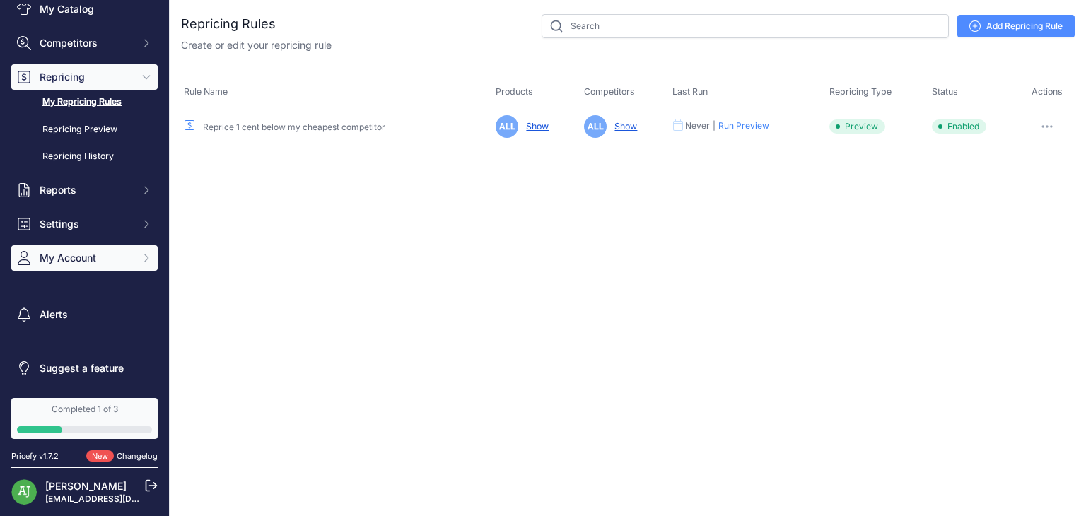
click at [83, 261] on span "My Account" at bounding box center [86, 258] width 93 height 14
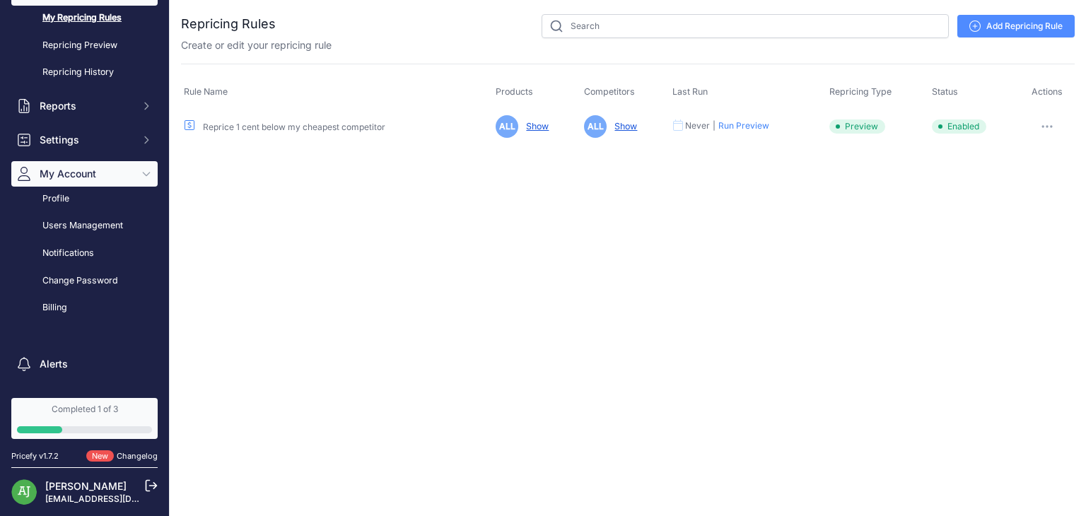
scroll to position [0, 0]
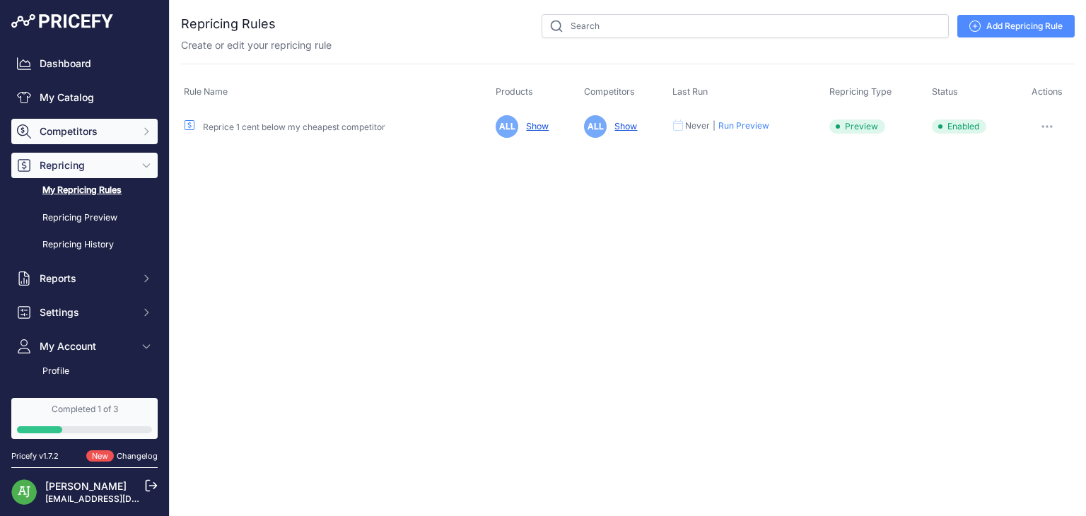
click at [62, 121] on button "Competitors" at bounding box center [84, 131] width 146 height 25
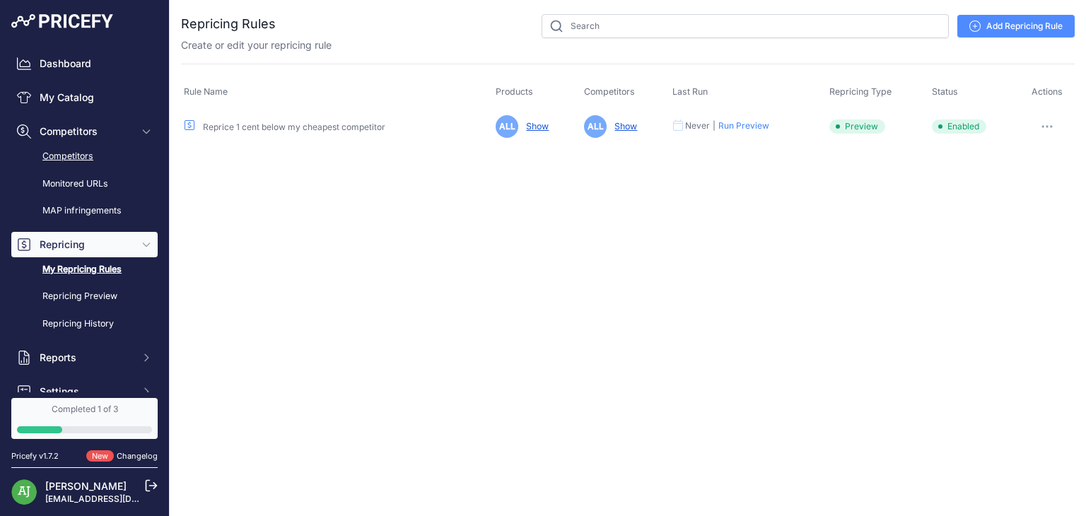
click at [74, 165] on link "Competitors" at bounding box center [84, 156] width 146 height 25
click at [79, 179] on link "Monitored URLs" at bounding box center [84, 184] width 146 height 25
